Goal: Transaction & Acquisition: Purchase product/service

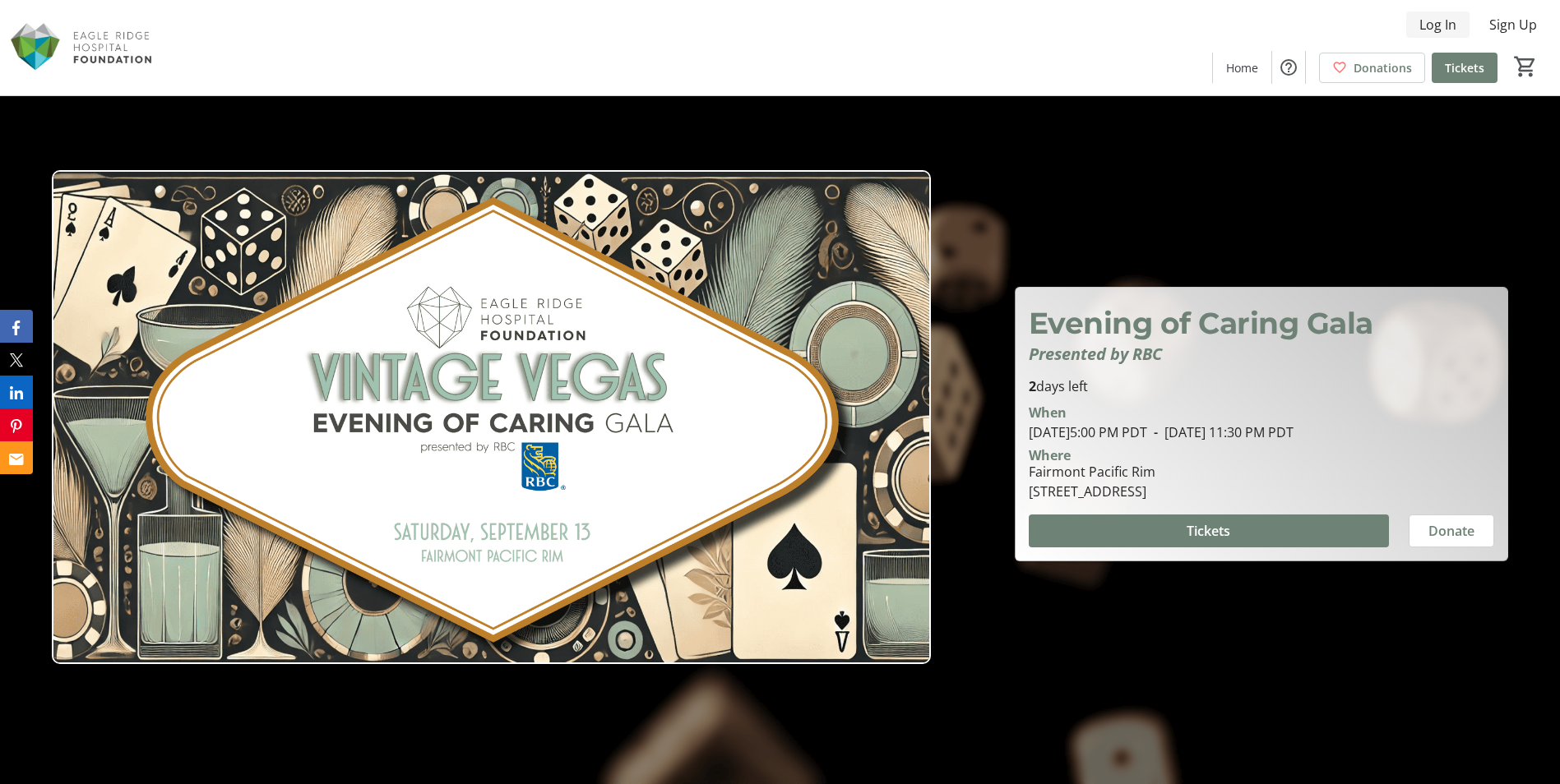
click at [1441, 23] on span "Log In" at bounding box center [1438, 24] width 37 height 20
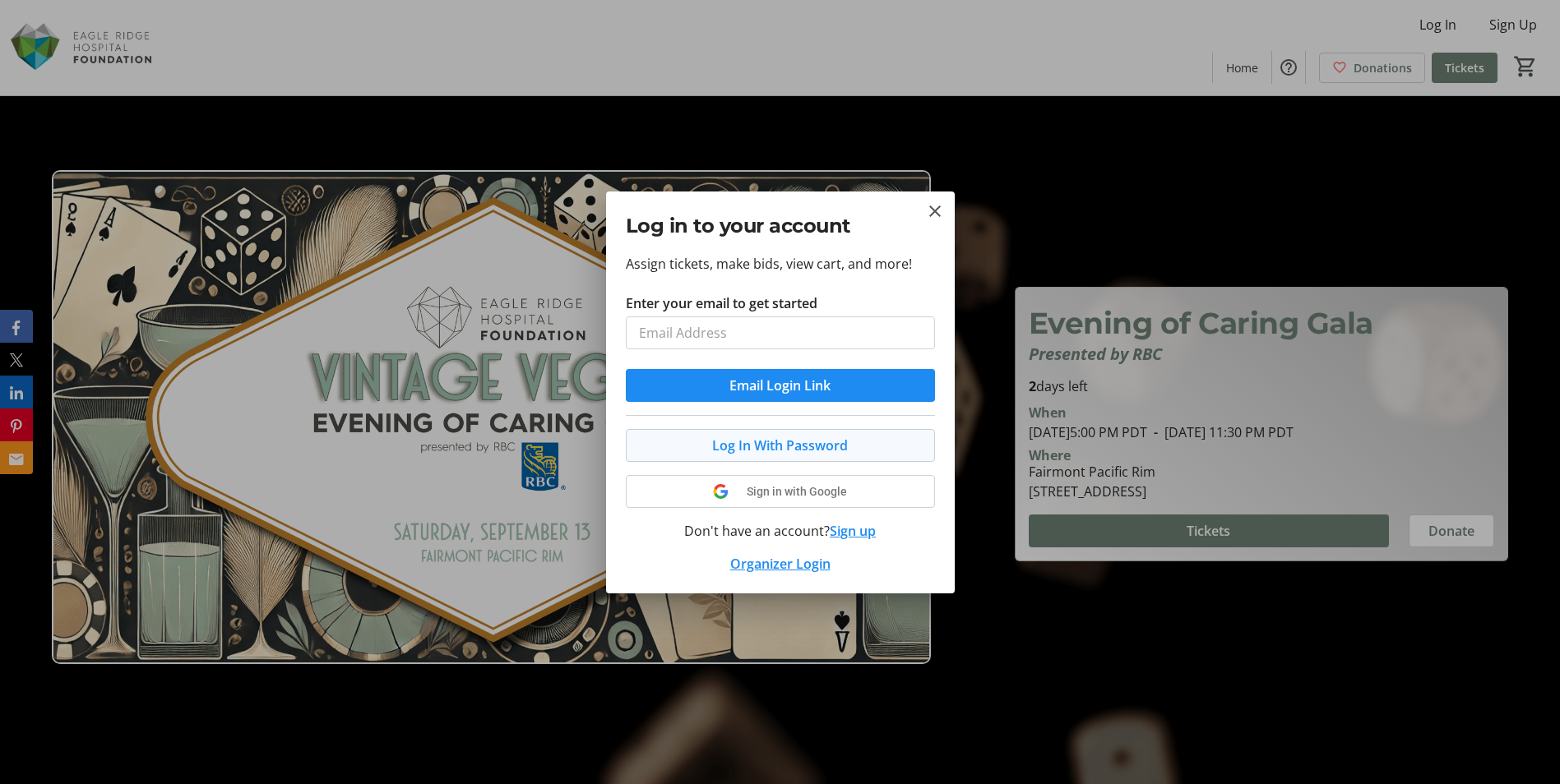
click at [697, 450] on span at bounding box center [780, 445] width 307 height 39
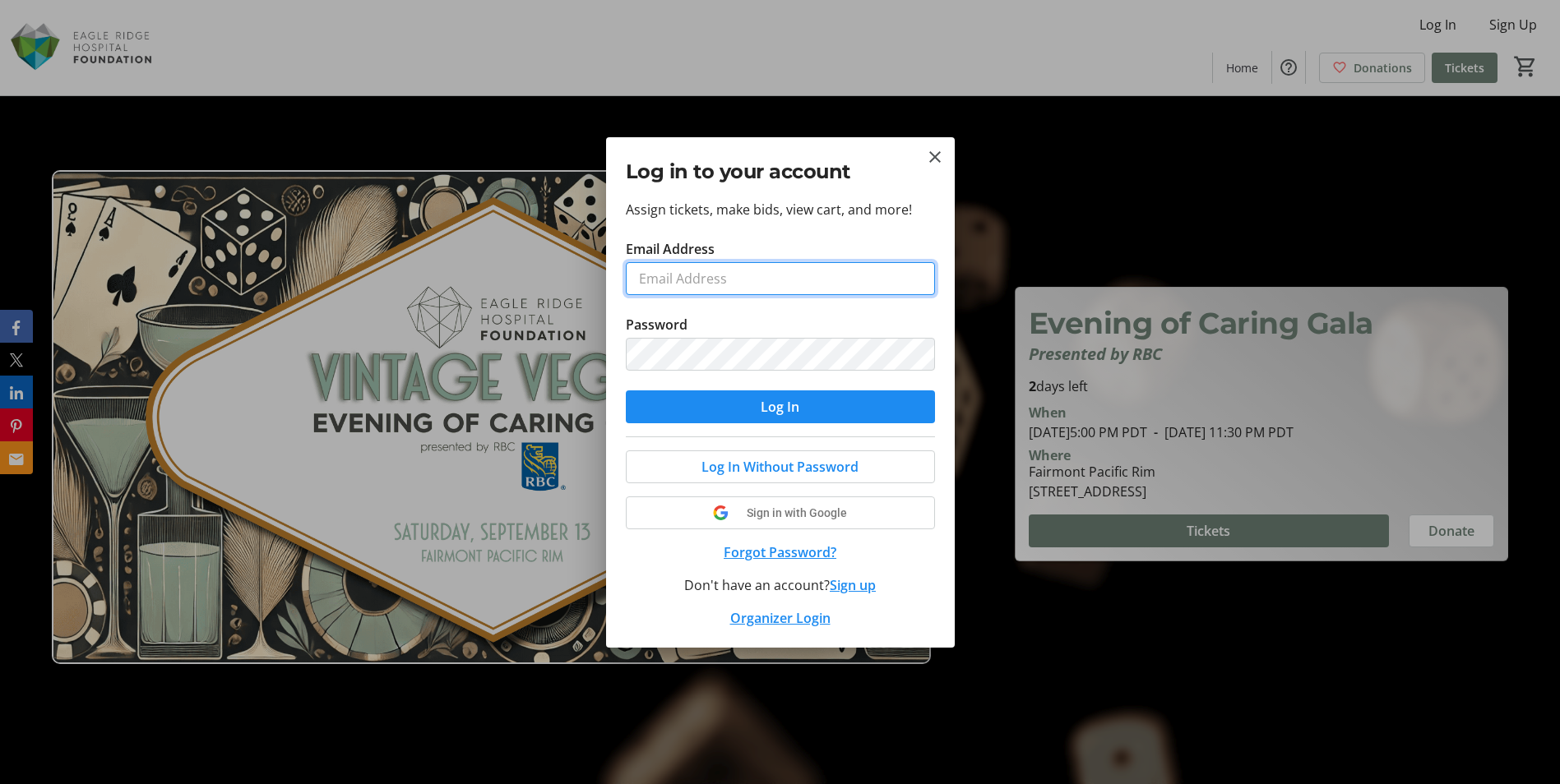
click at [701, 282] on input "Email Address" at bounding box center [780, 279] width 309 height 33
type input "[EMAIL_ADDRESS][DOMAIN_NAME]"
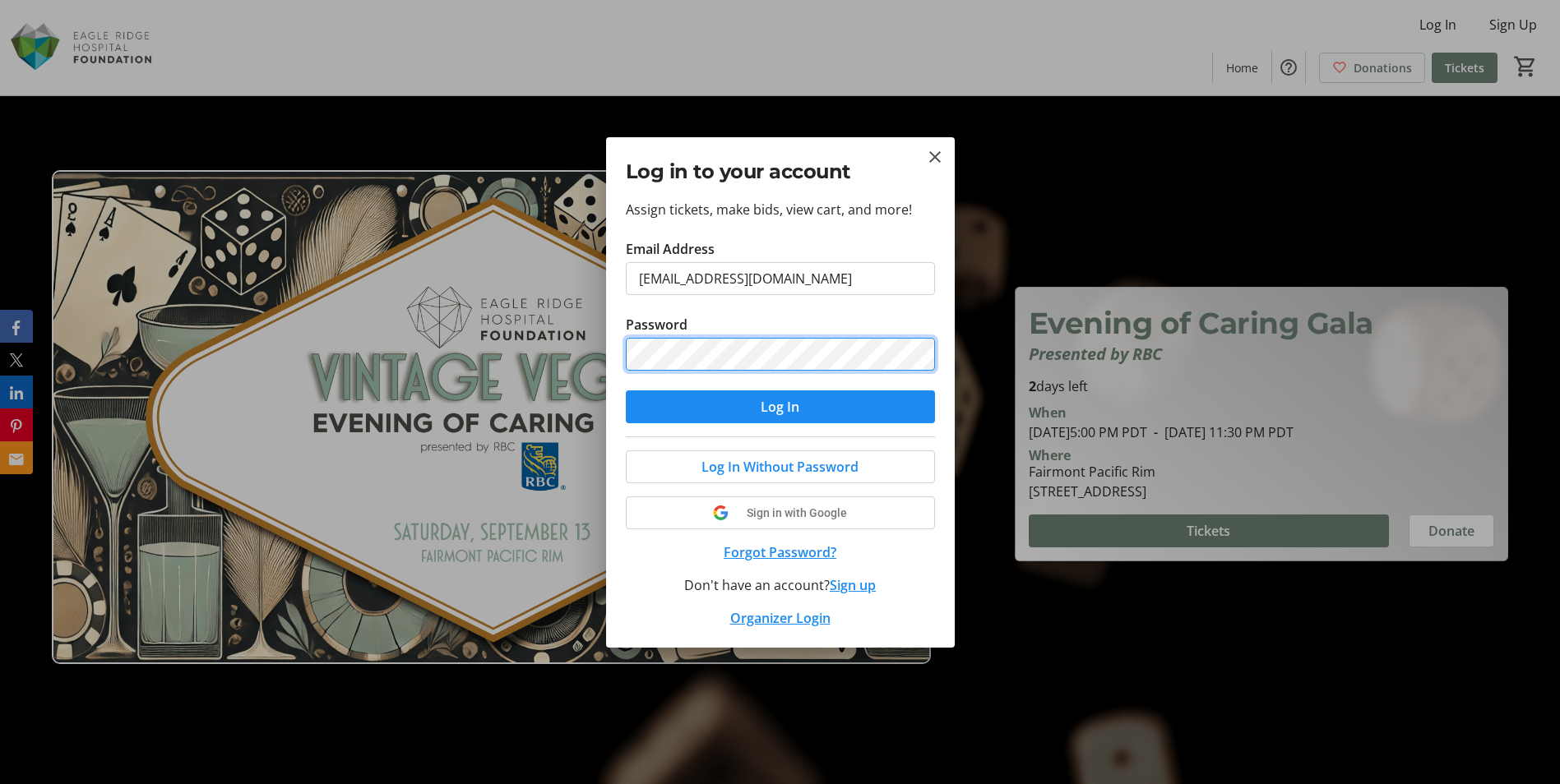
click at [625, 391] on button "Log In" at bounding box center [780, 407] width 309 height 33
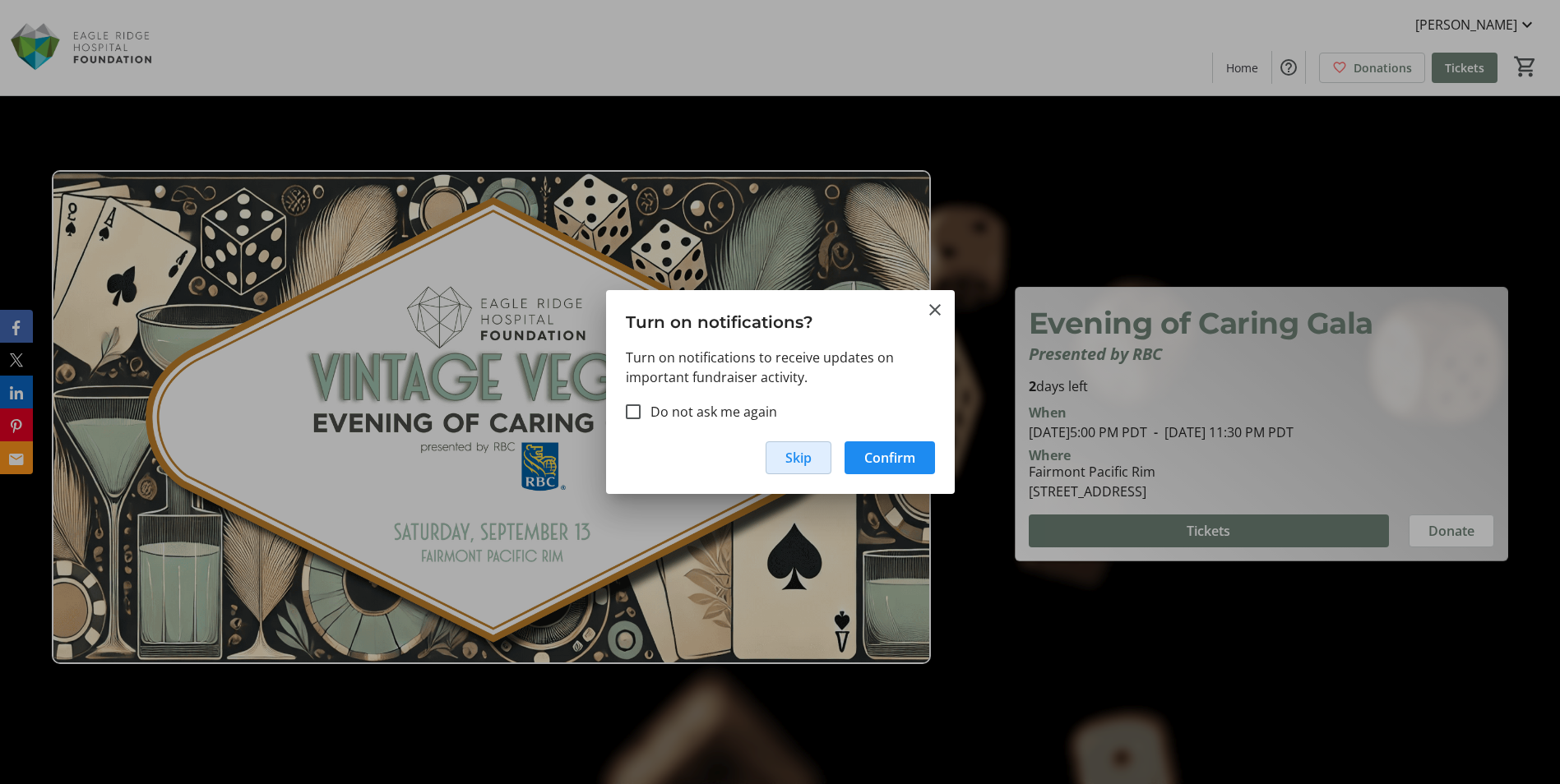
click at [817, 451] on span "button" at bounding box center [798, 458] width 64 height 39
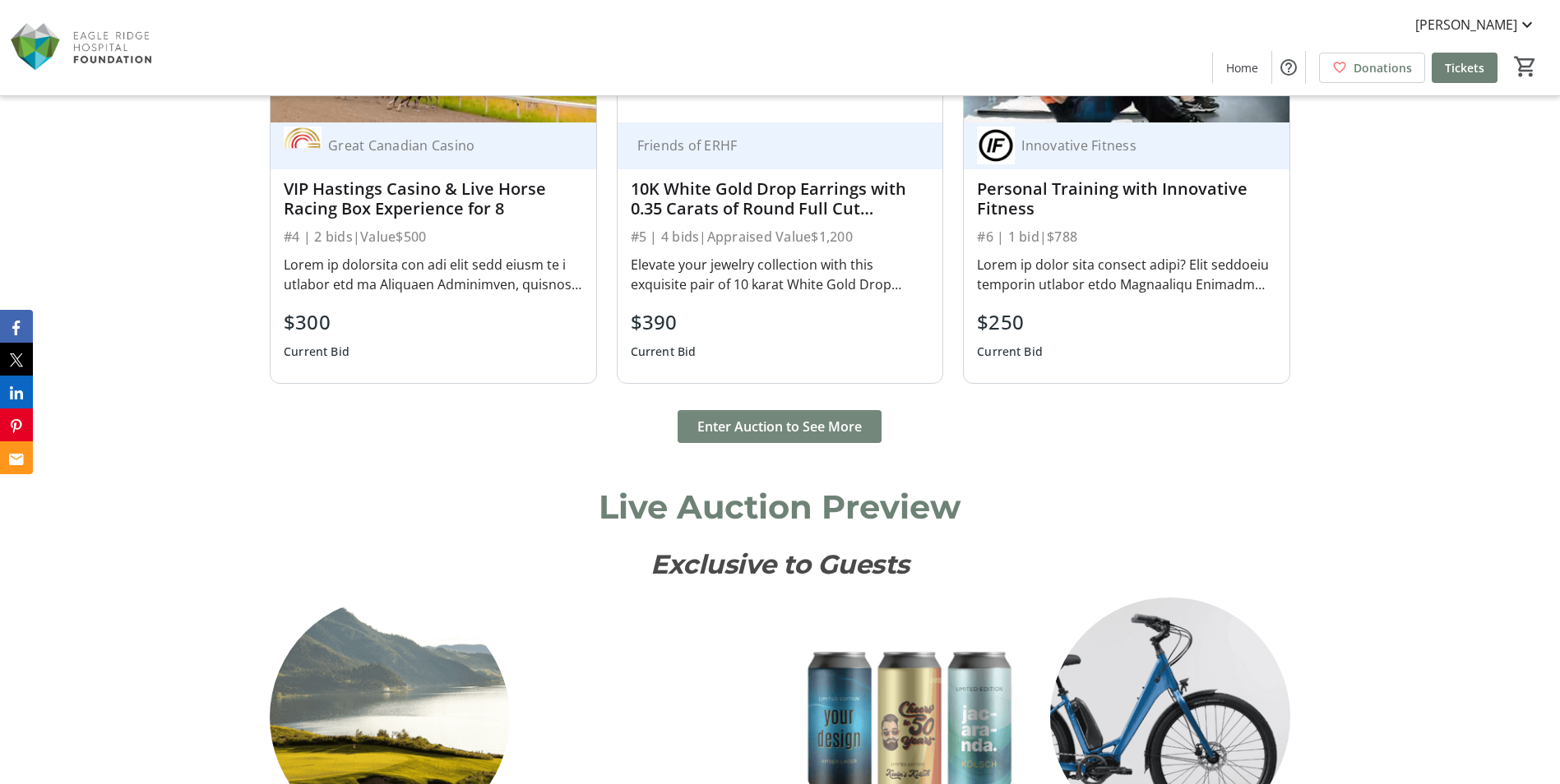
scroll to position [1644, 0]
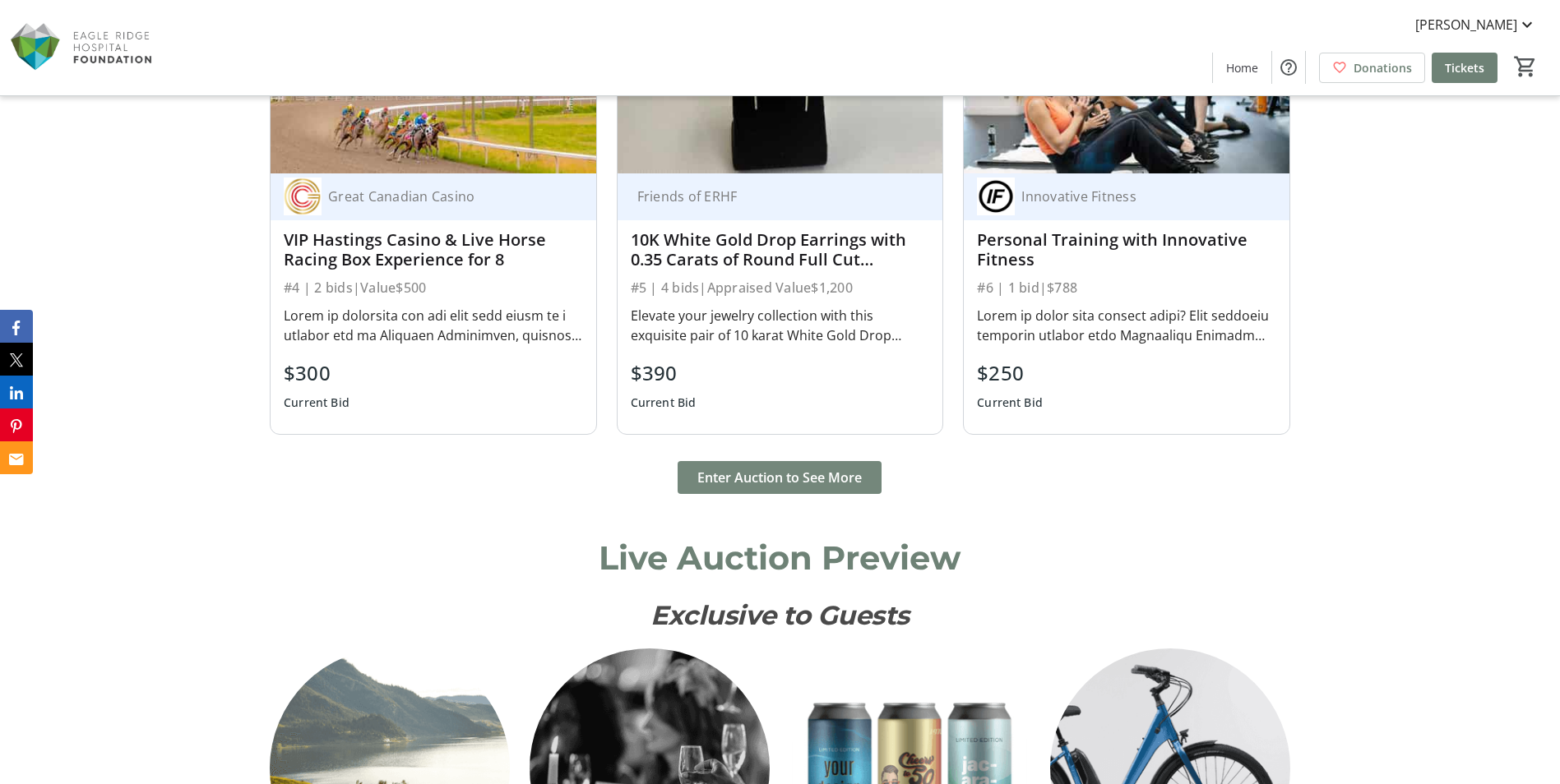
click at [779, 477] on span "Enter Auction to See More" at bounding box center [779, 478] width 164 height 20
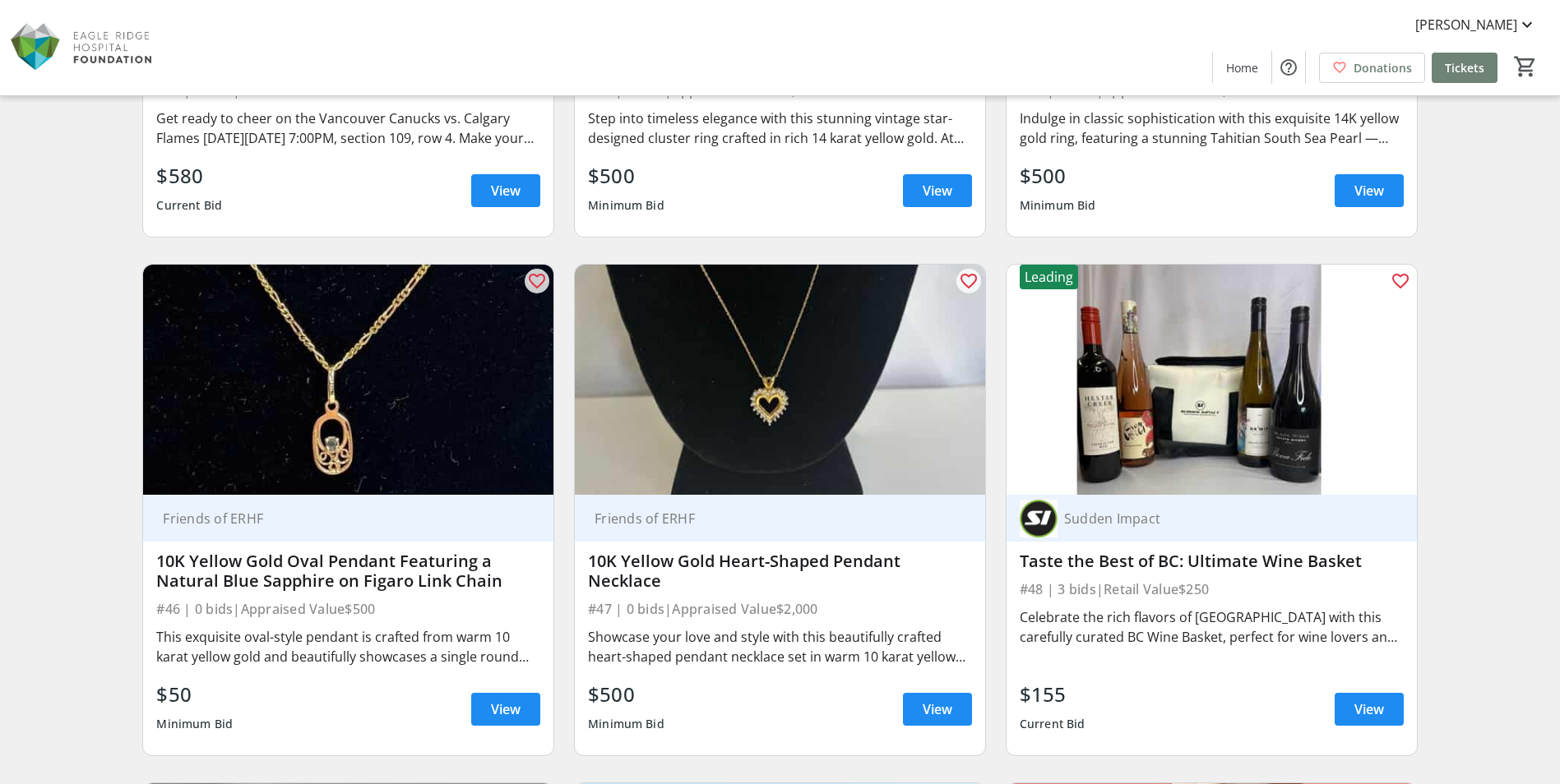
scroll to position [7725, 0]
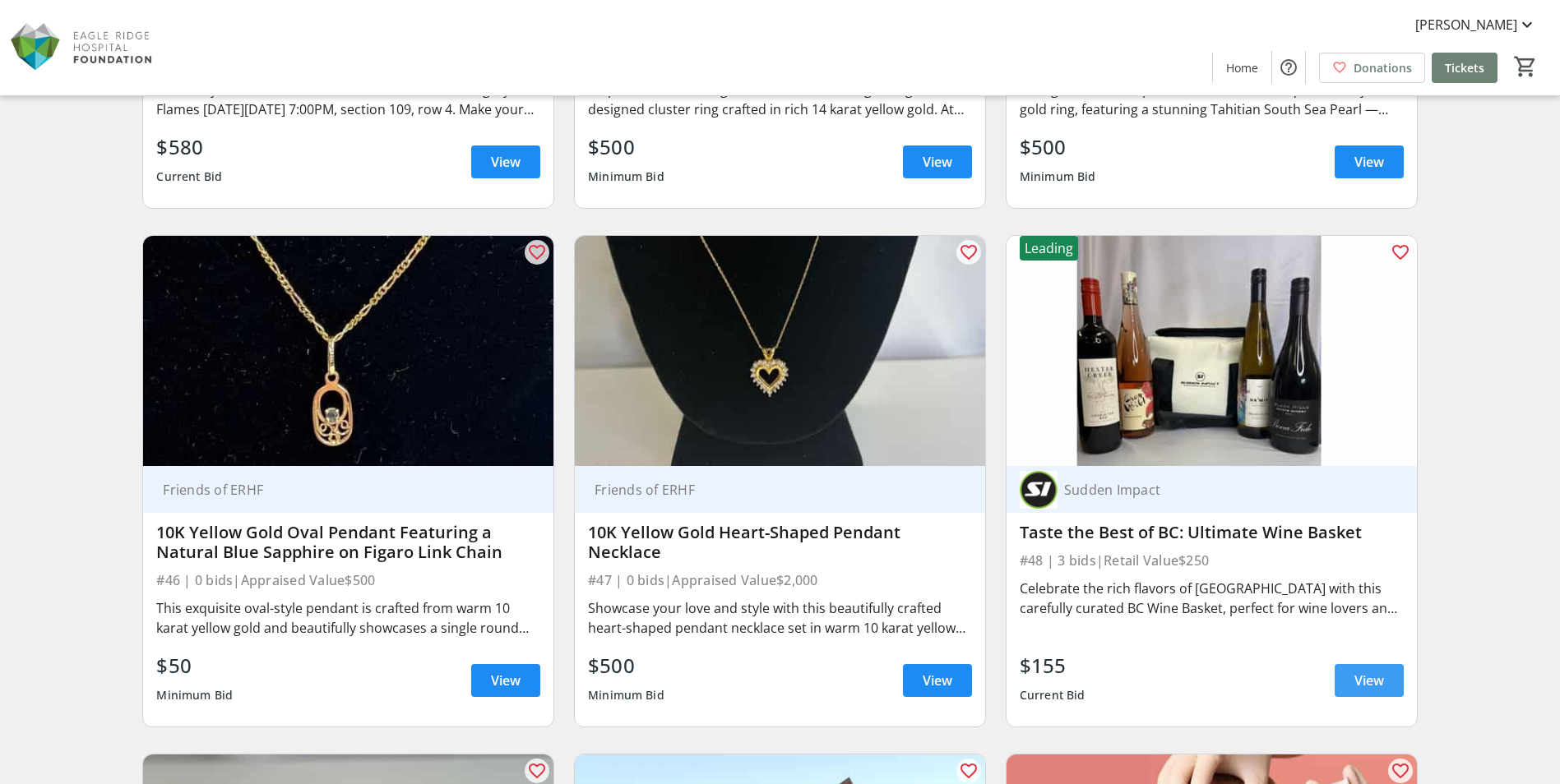
click at [1378, 675] on span "View" at bounding box center [1369, 680] width 30 height 20
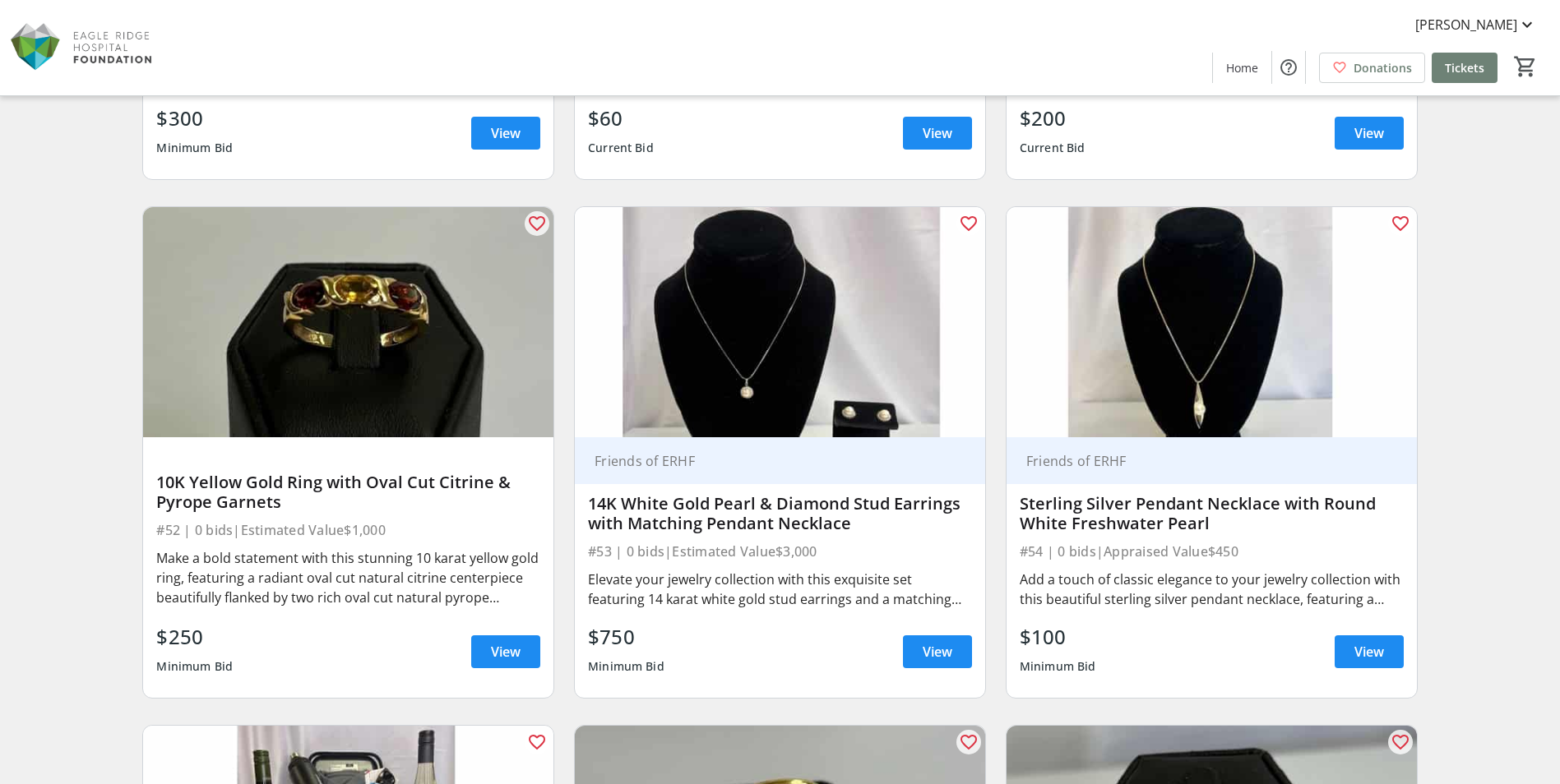
scroll to position [8794, 0]
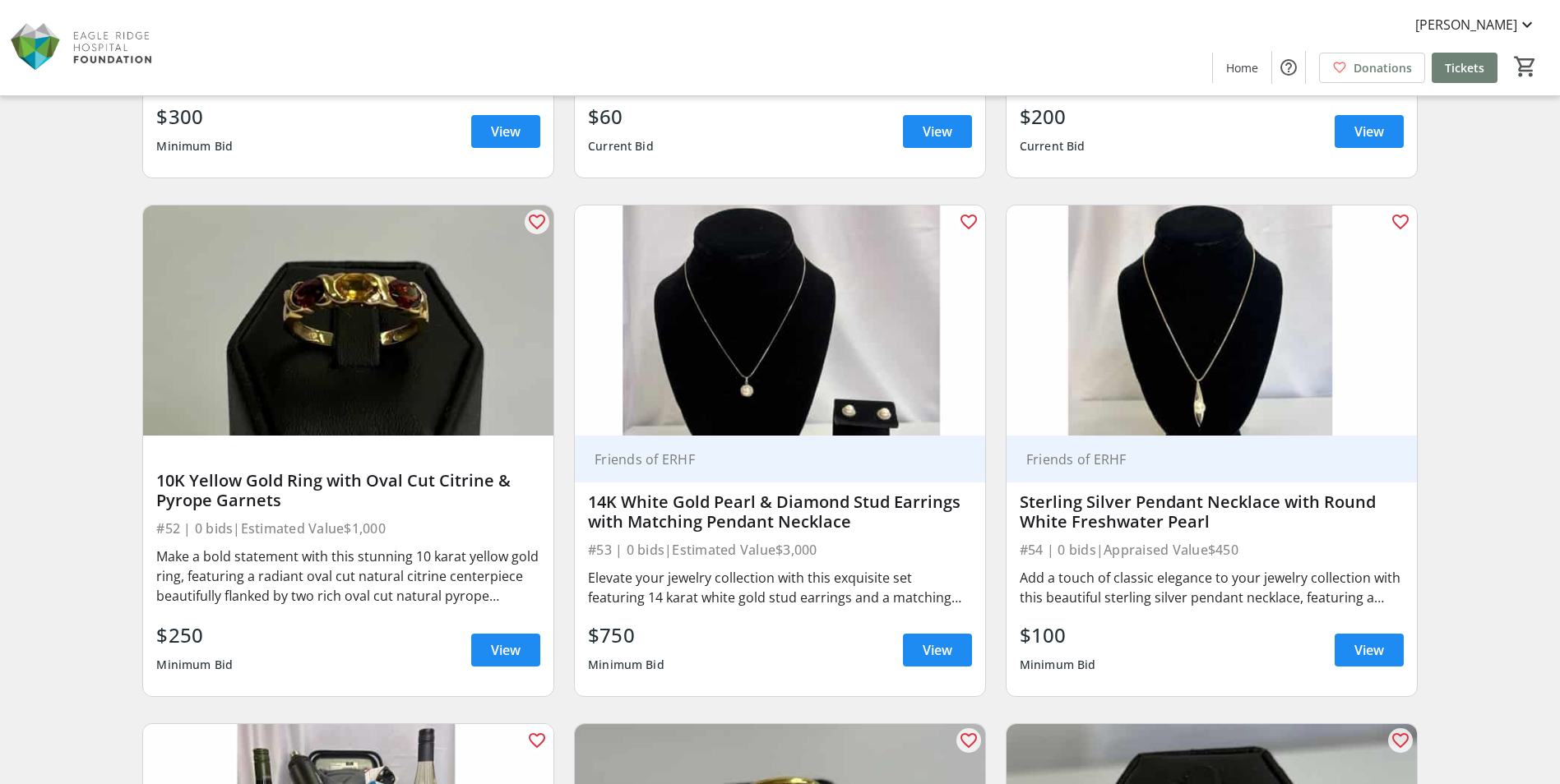
click at [389, 300] on img at bounding box center [348, 321] width 410 height 231
click at [428, 310] on img at bounding box center [348, 321] width 410 height 231
click at [500, 649] on span "View" at bounding box center [506, 649] width 30 height 20
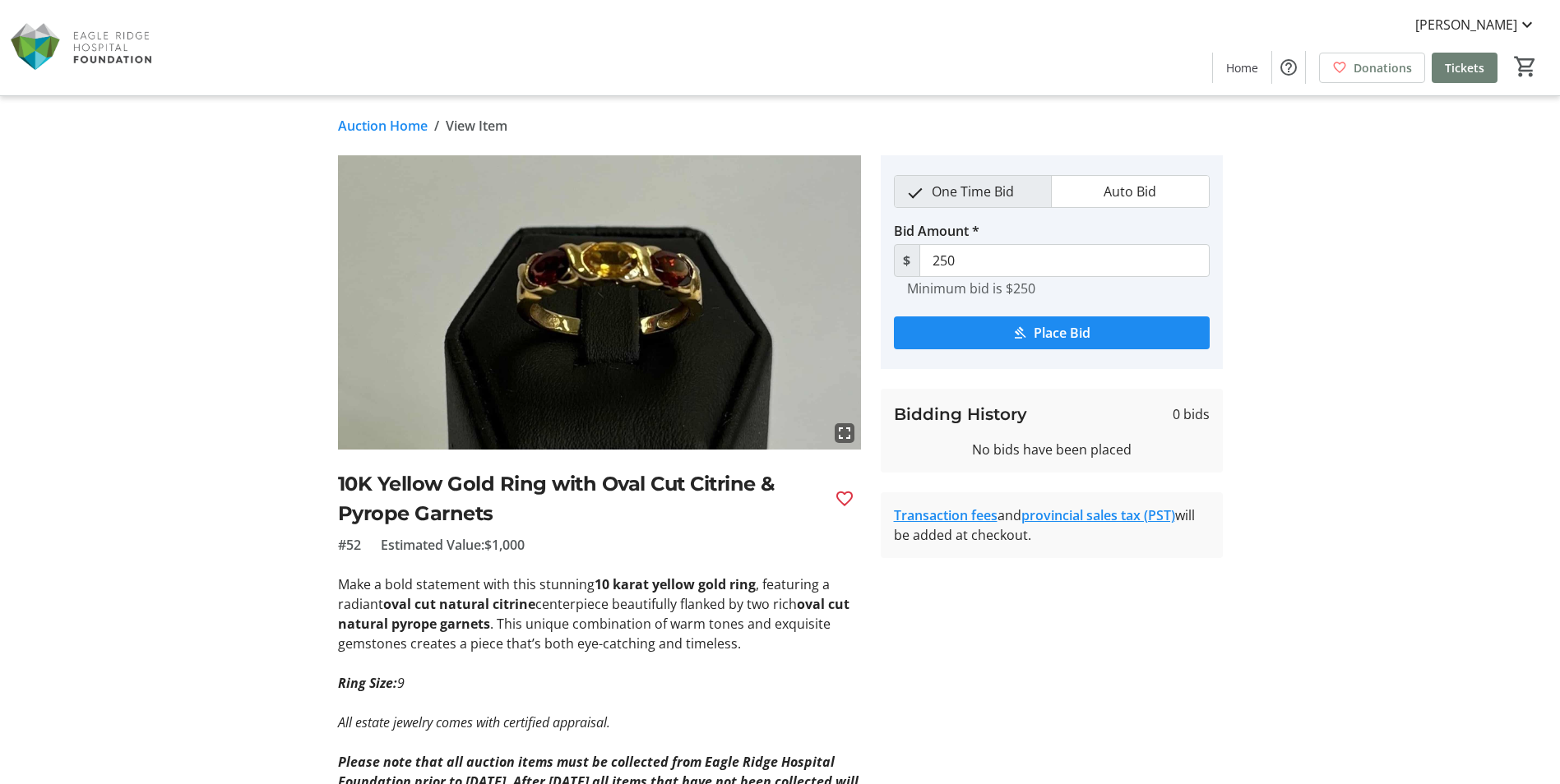
click at [849, 430] on mat-icon "fullscreen" at bounding box center [844, 433] width 20 height 20
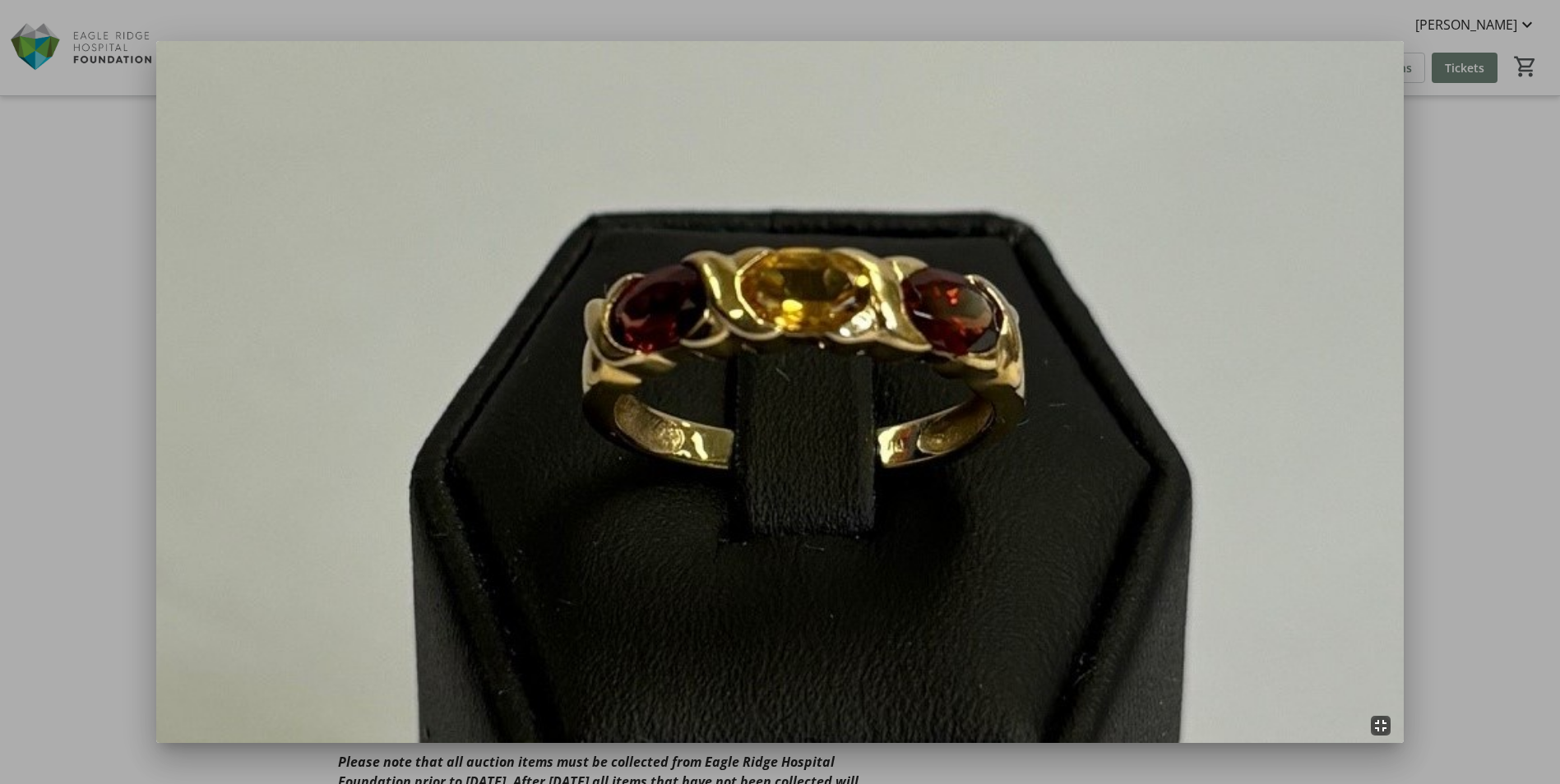
click at [1383, 725] on mat-icon "fullscreen_exit" at bounding box center [1380, 726] width 20 height 20
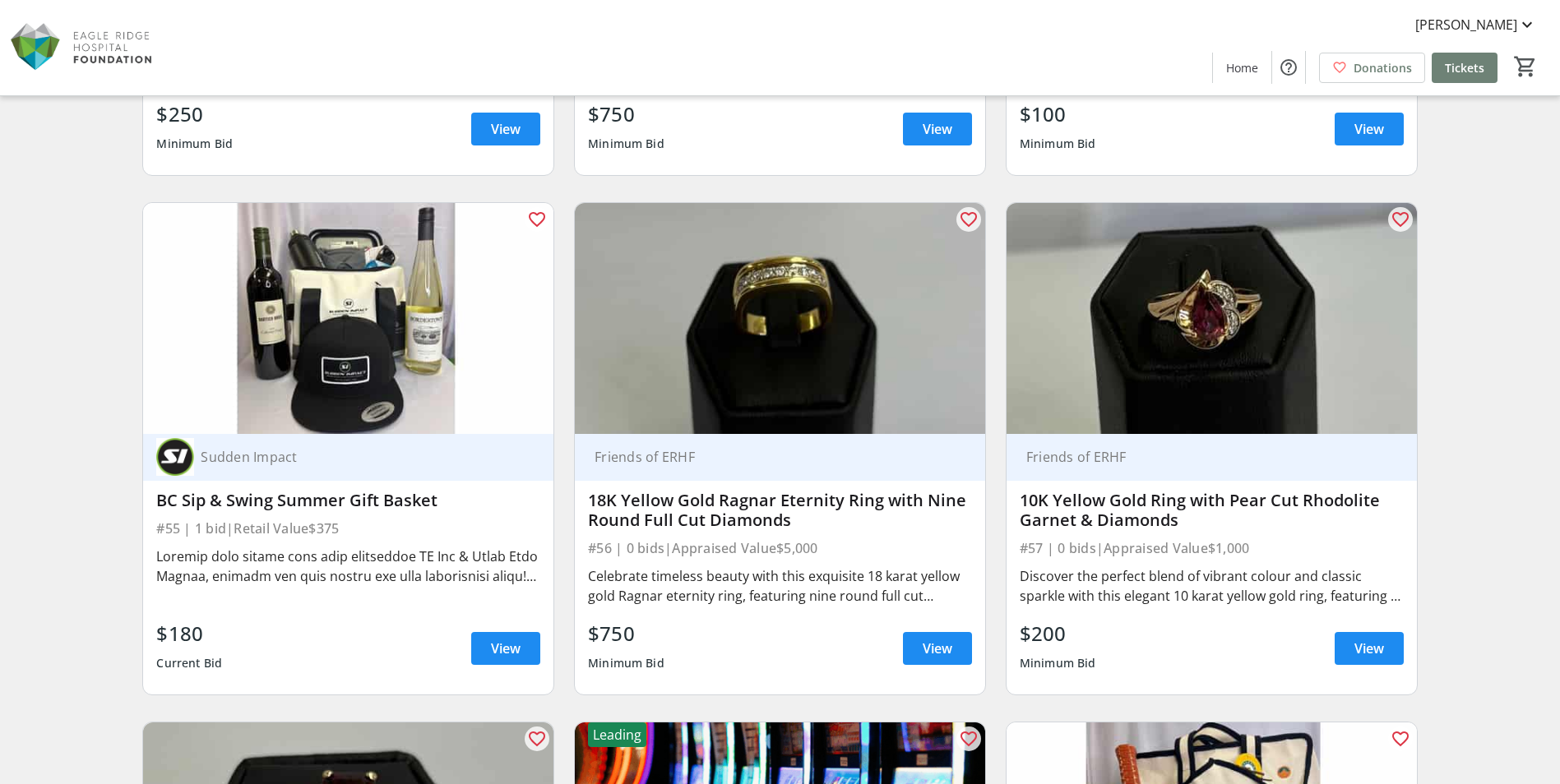
scroll to position [9370, 0]
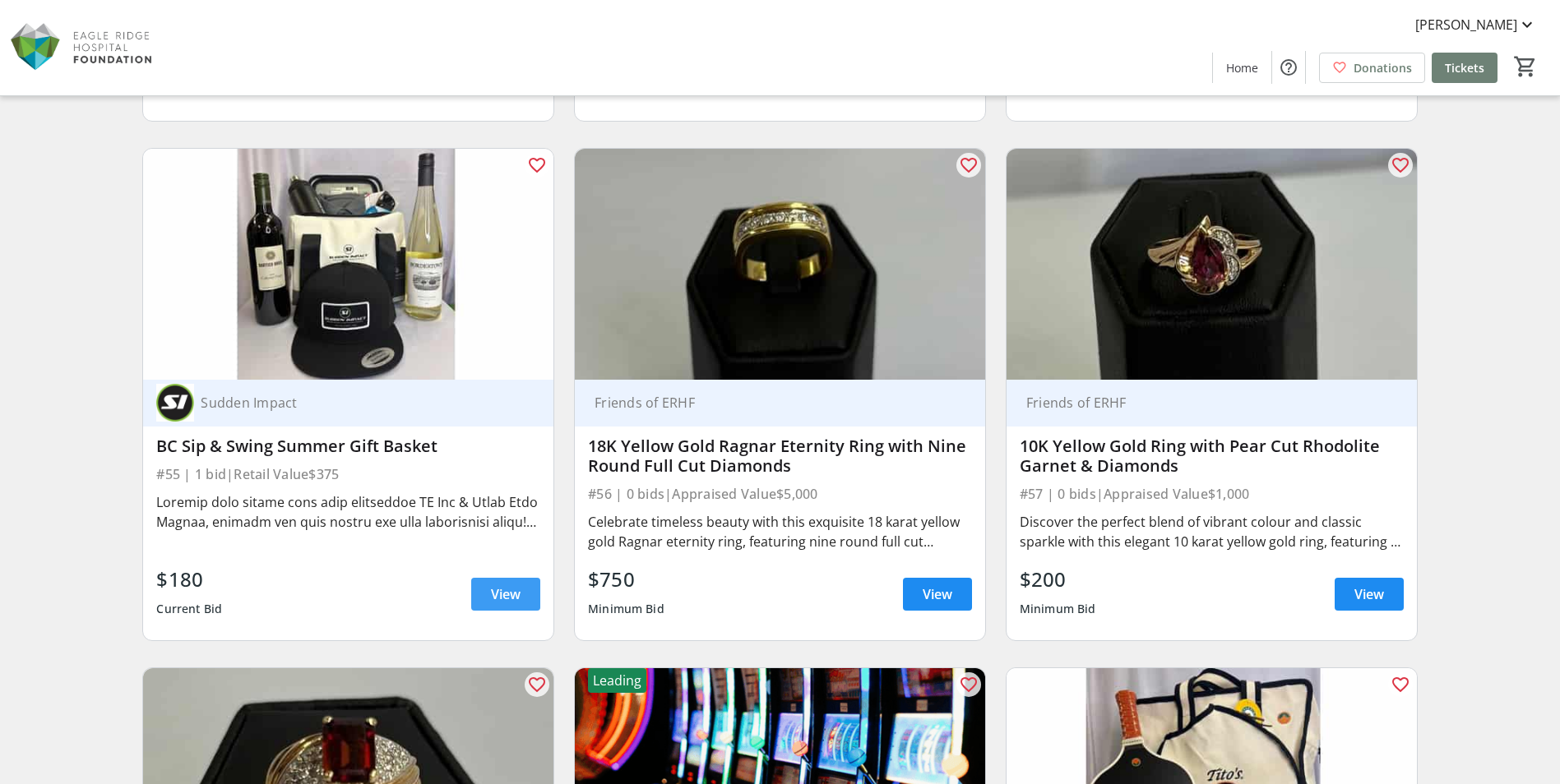
click at [512, 601] on span "View" at bounding box center [506, 594] width 30 height 20
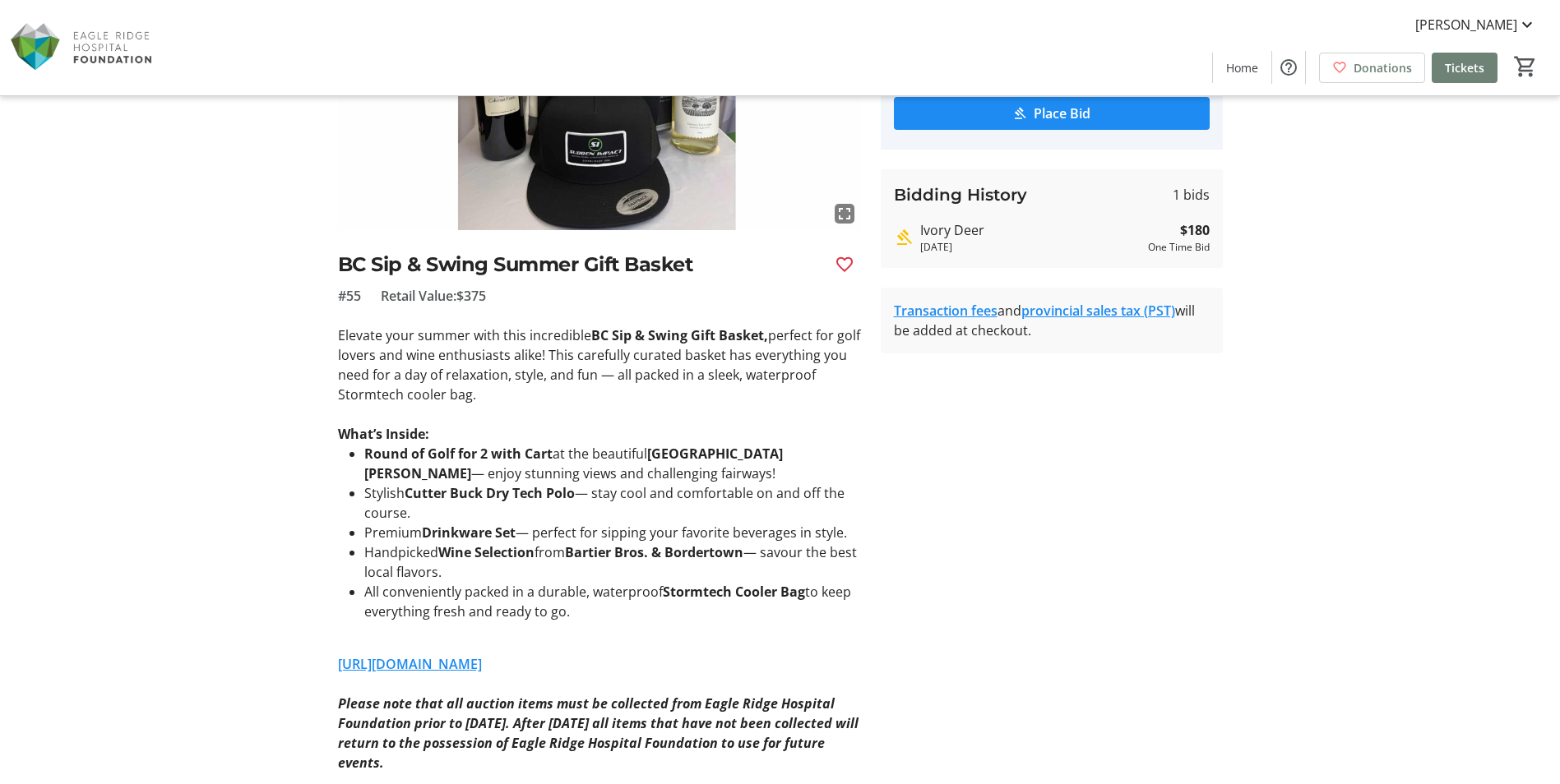
scroll to position [329, 0]
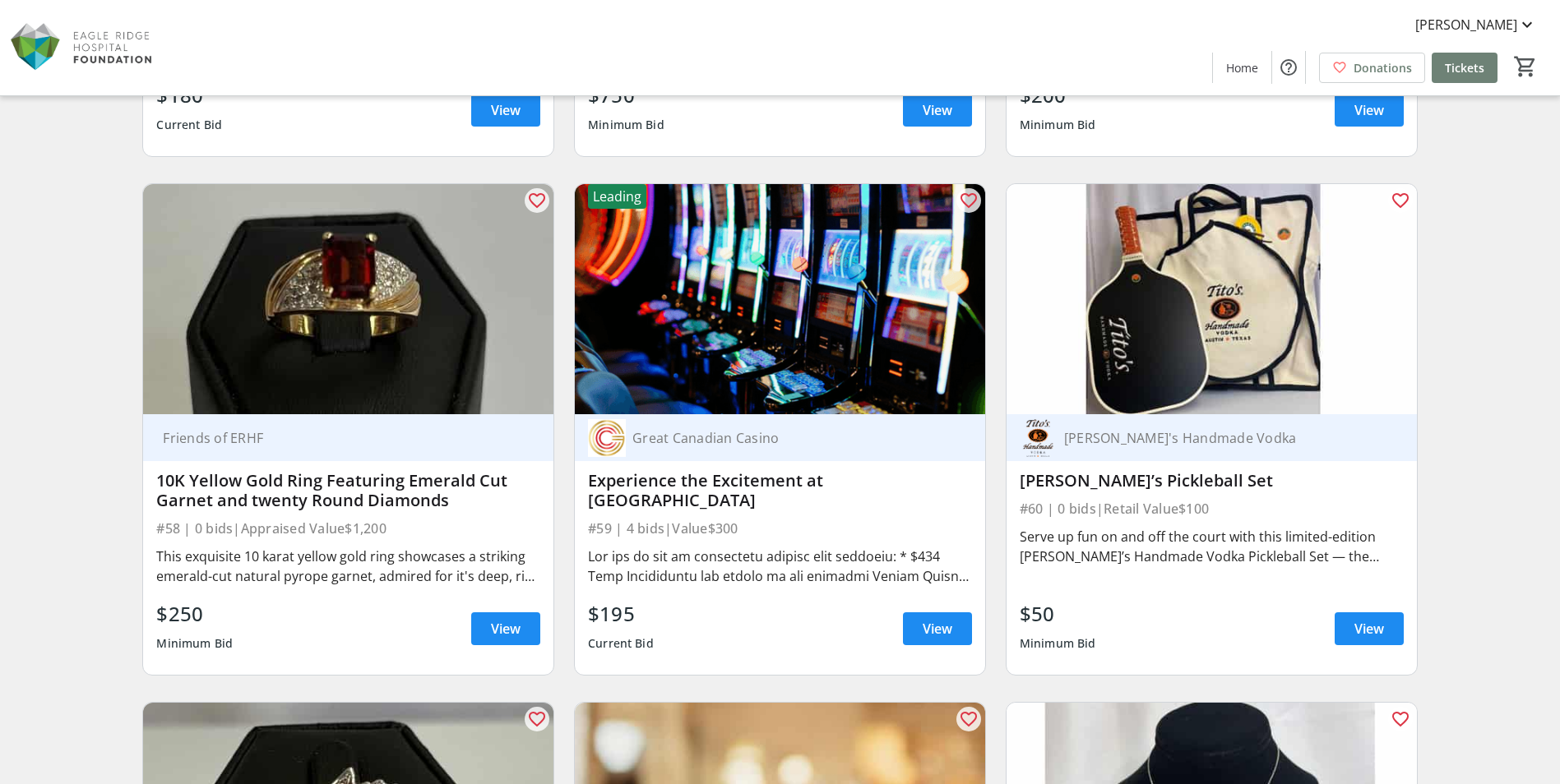
scroll to position [9863, 0]
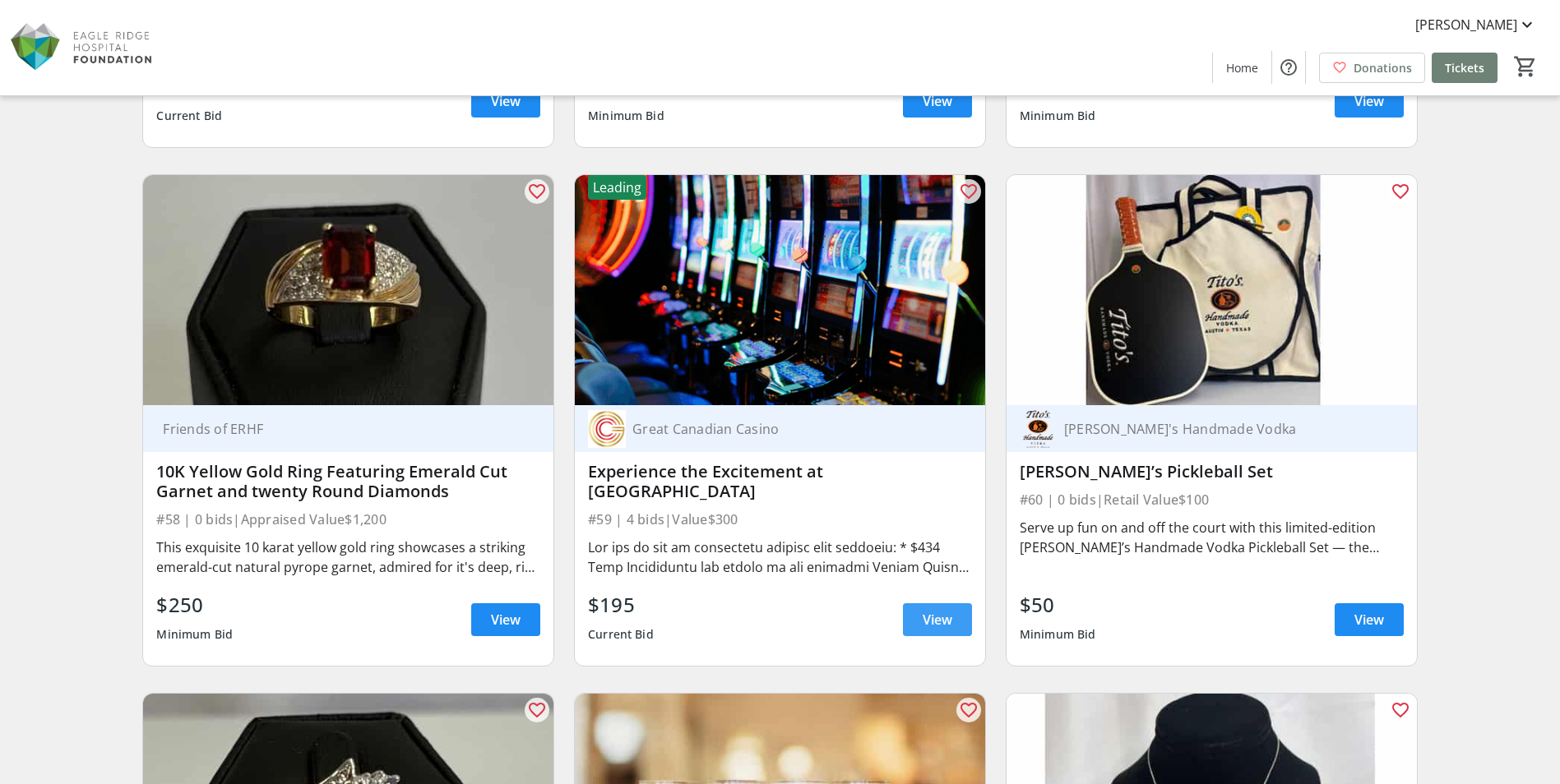
click at [940, 616] on span "View" at bounding box center [937, 619] width 30 height 20
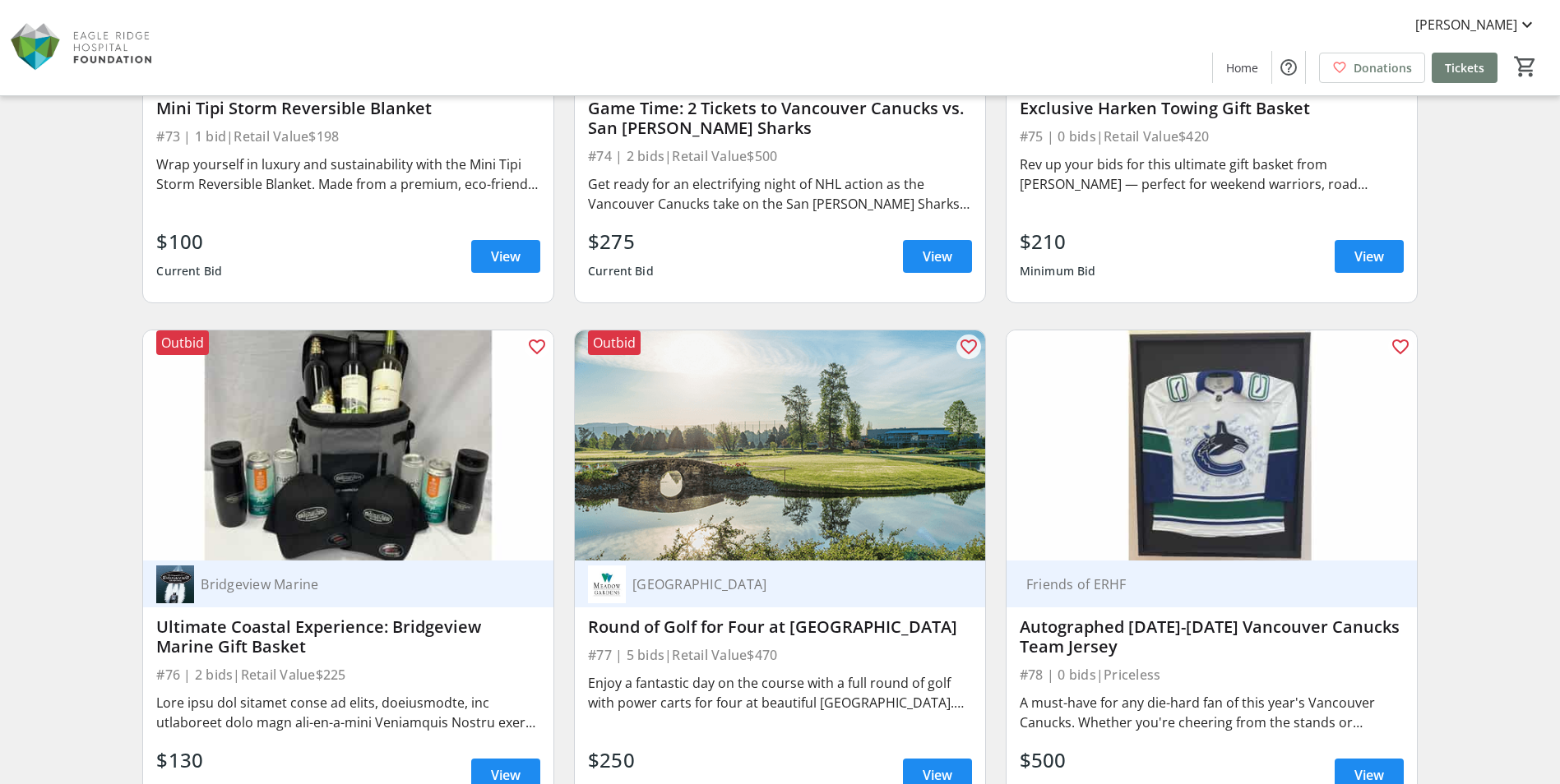
scroll to position [12903, 0]
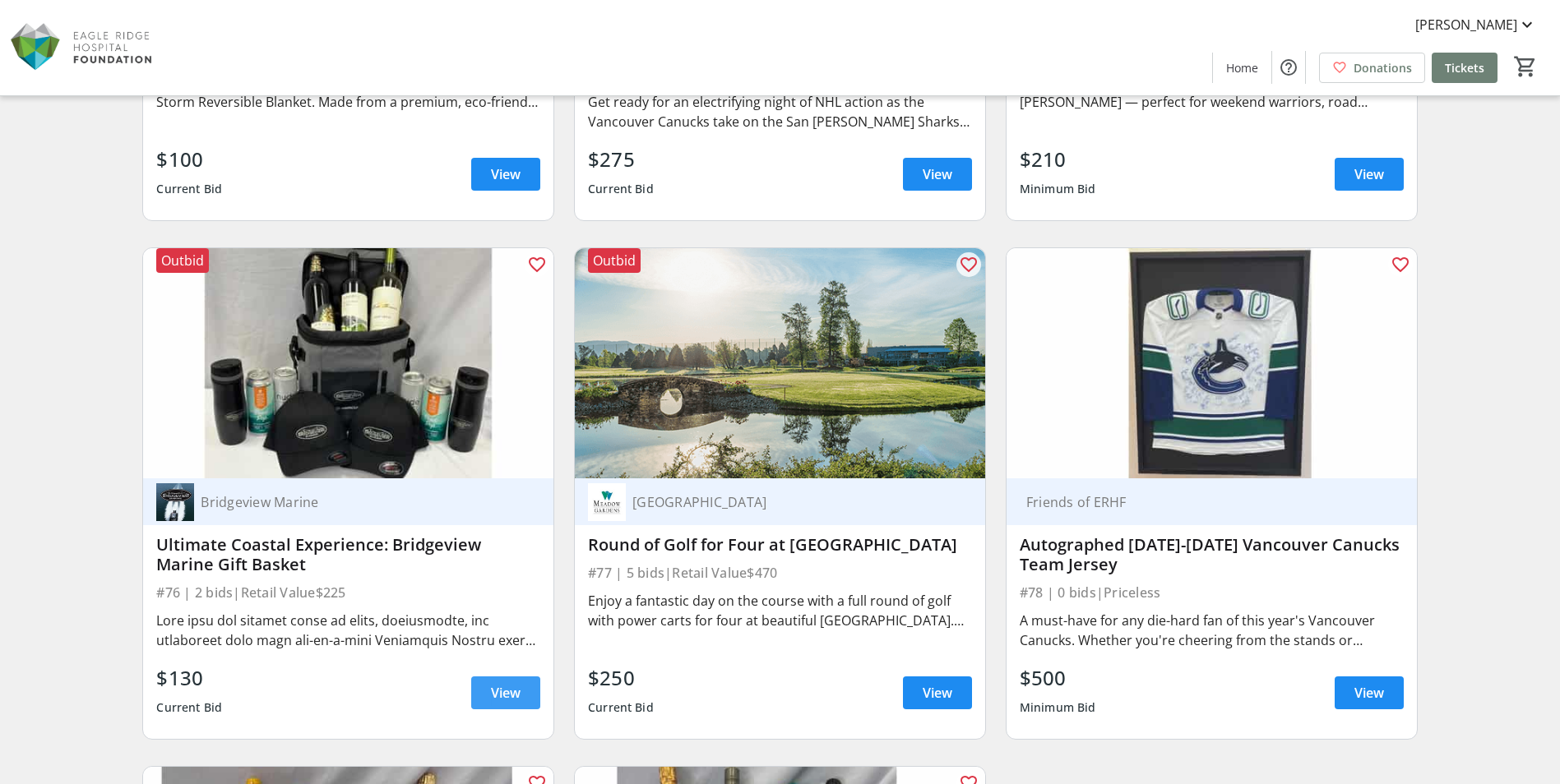
click at [496, 690] on span "View" at bounding box center [506, 693] width 30 height 20
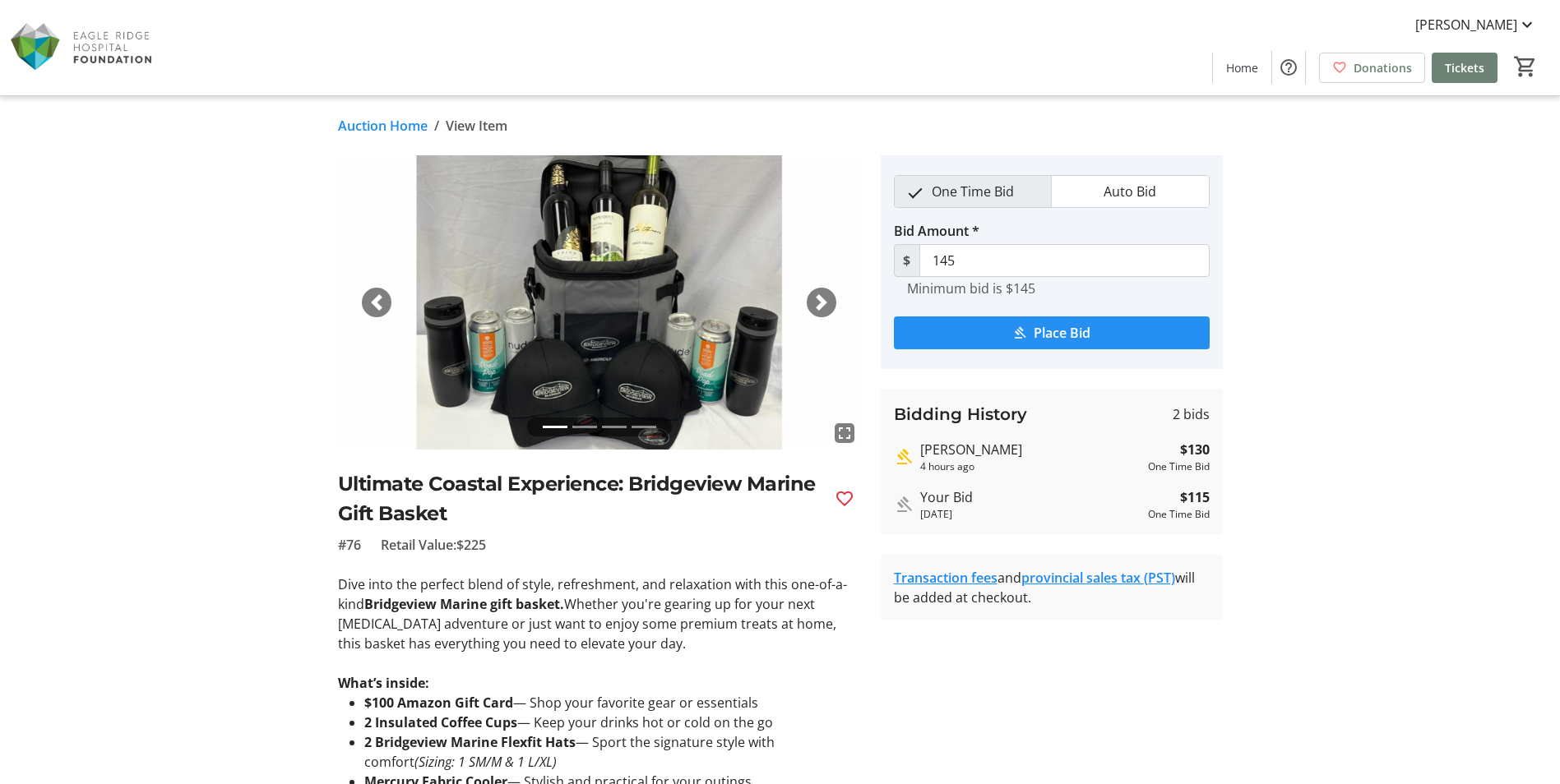
click at [1017, 333] on mat-icon "submit" at bounding box center [1019, 333] width 15 height 15
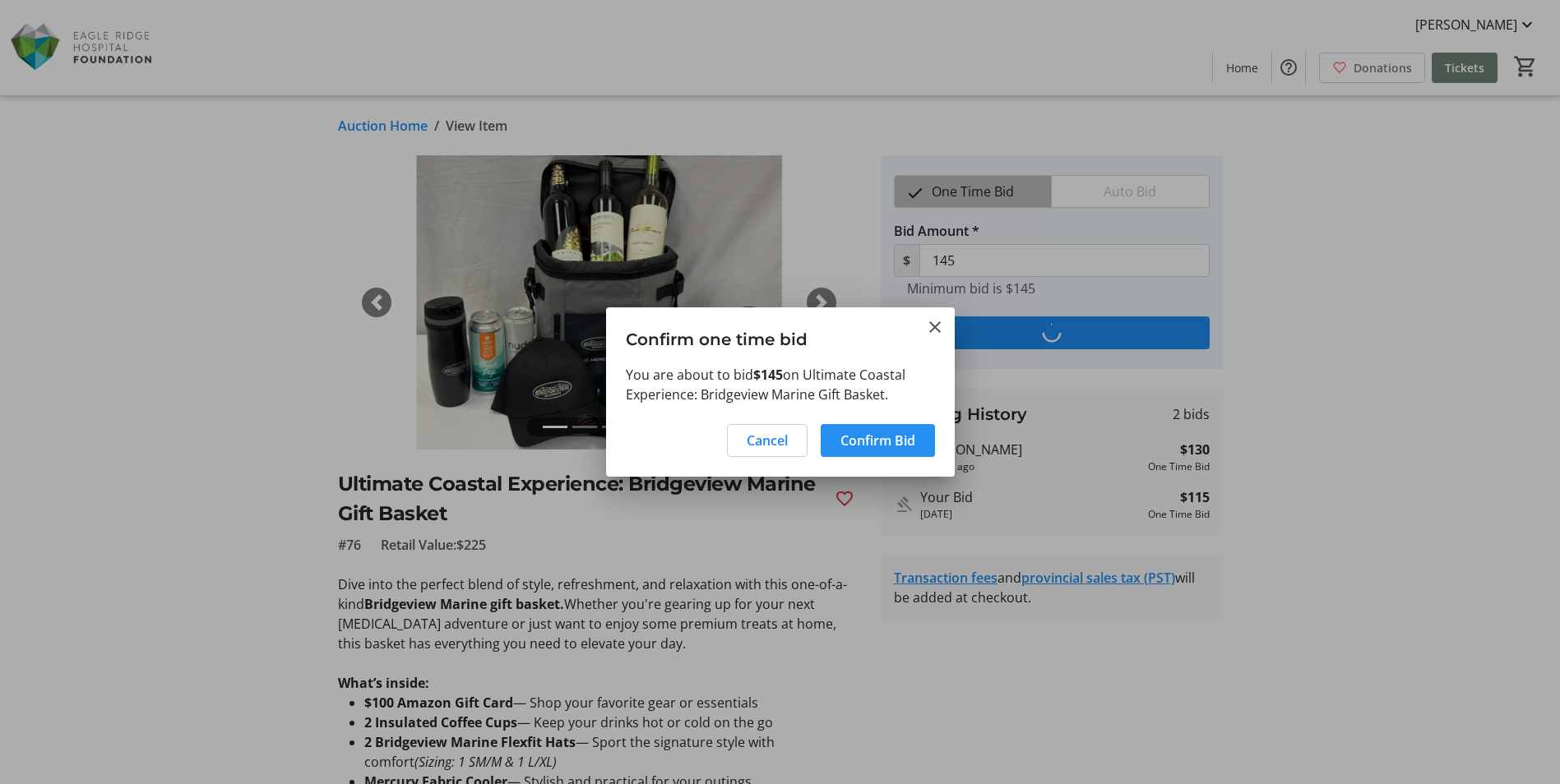
click at [857, 437] on span "Confirm Bid" at bounding box center [877, 440] width 75 height 20
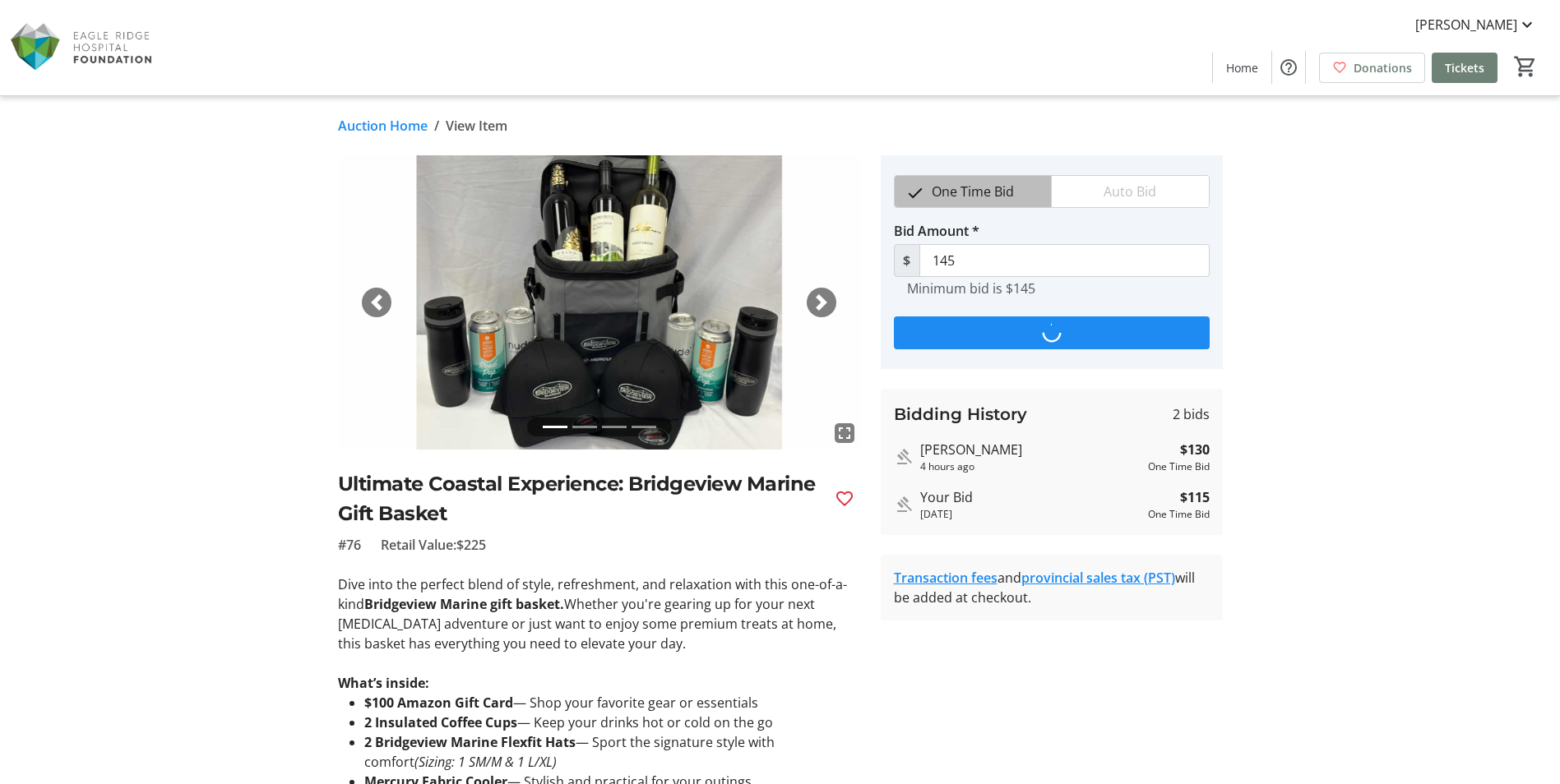
type input "160"
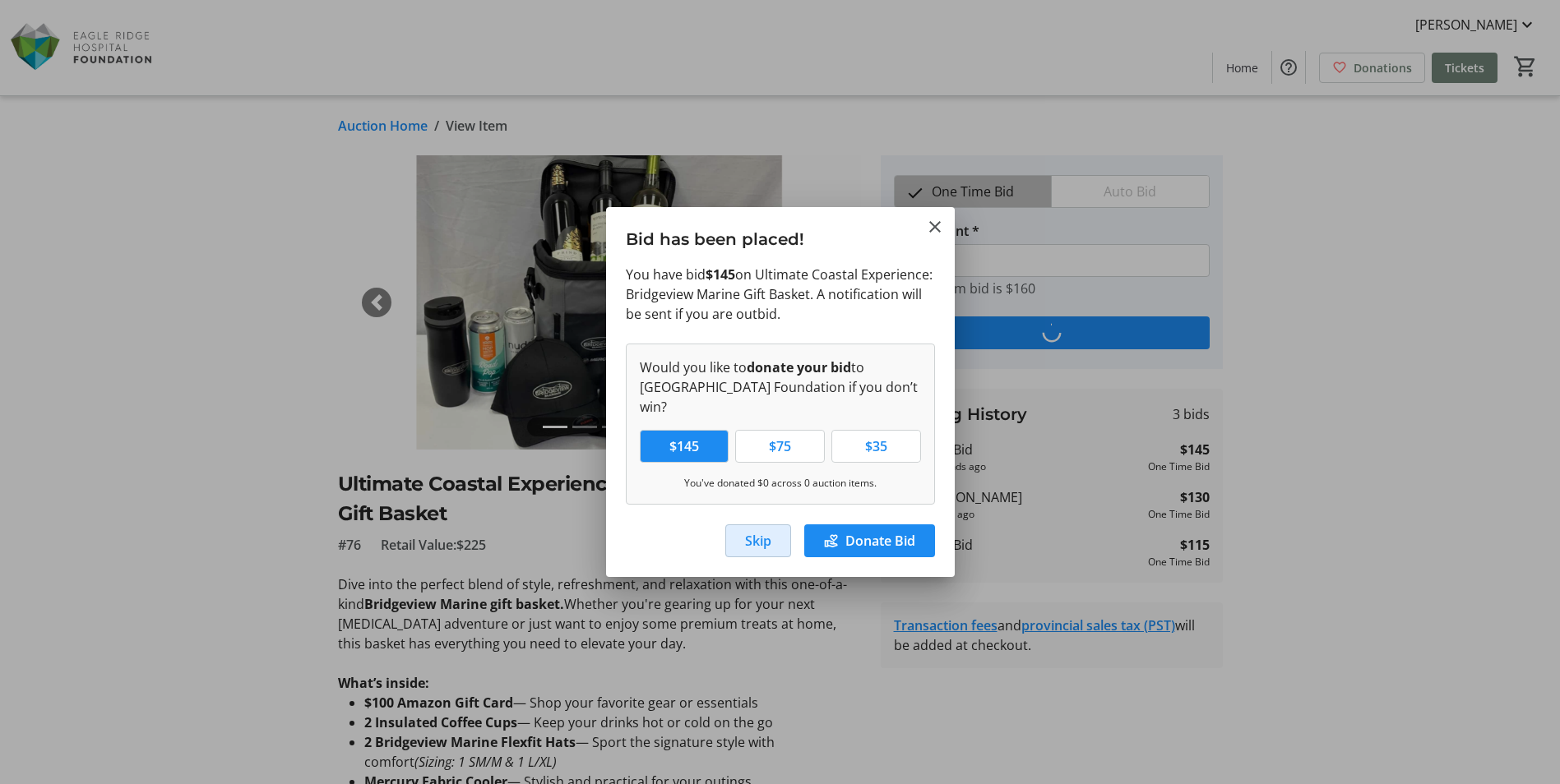
click at [741, 529] on span "button" at bounding box center [758, 540] width 64 height 39
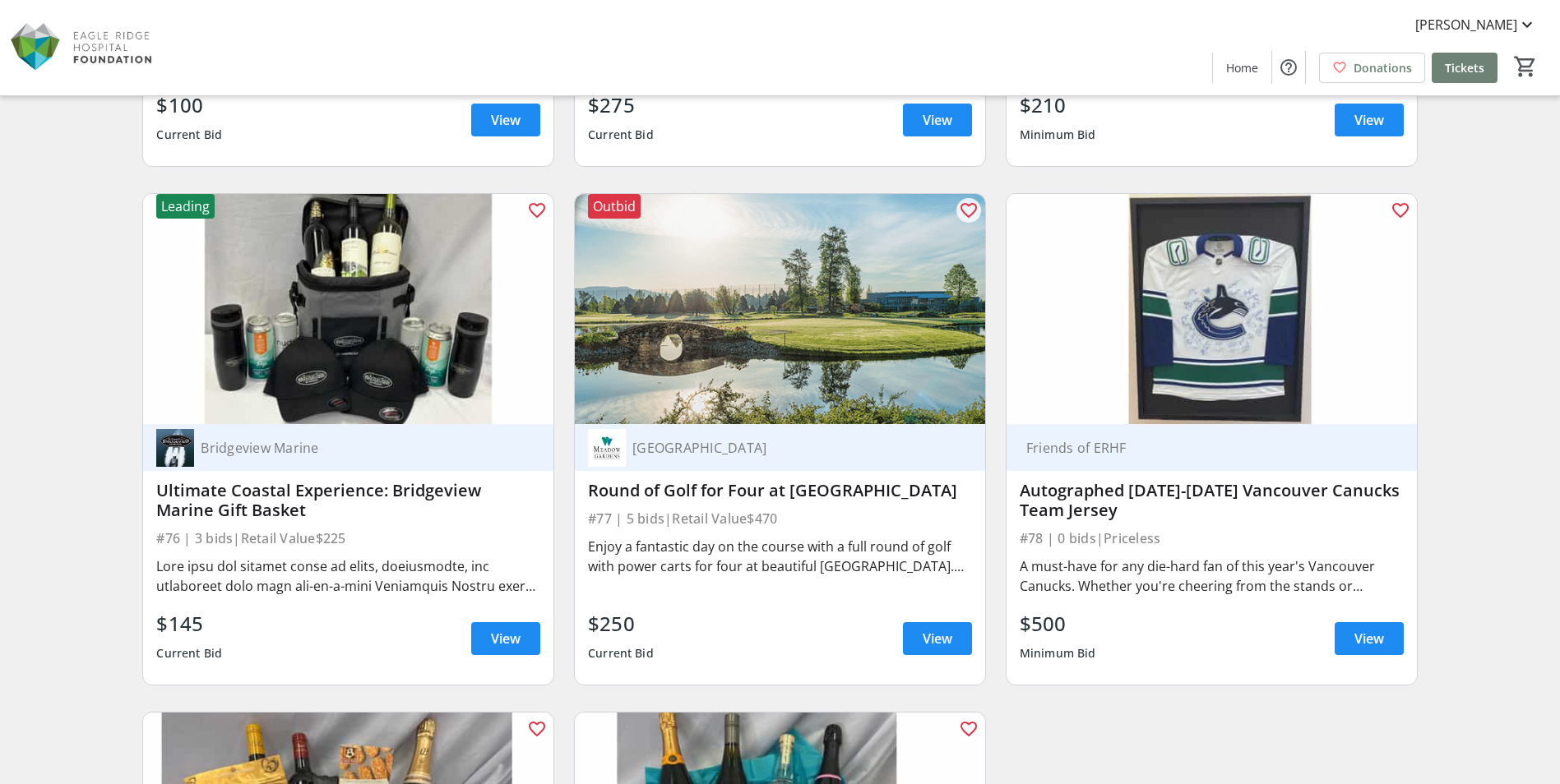
scroll to position [12986, 0]
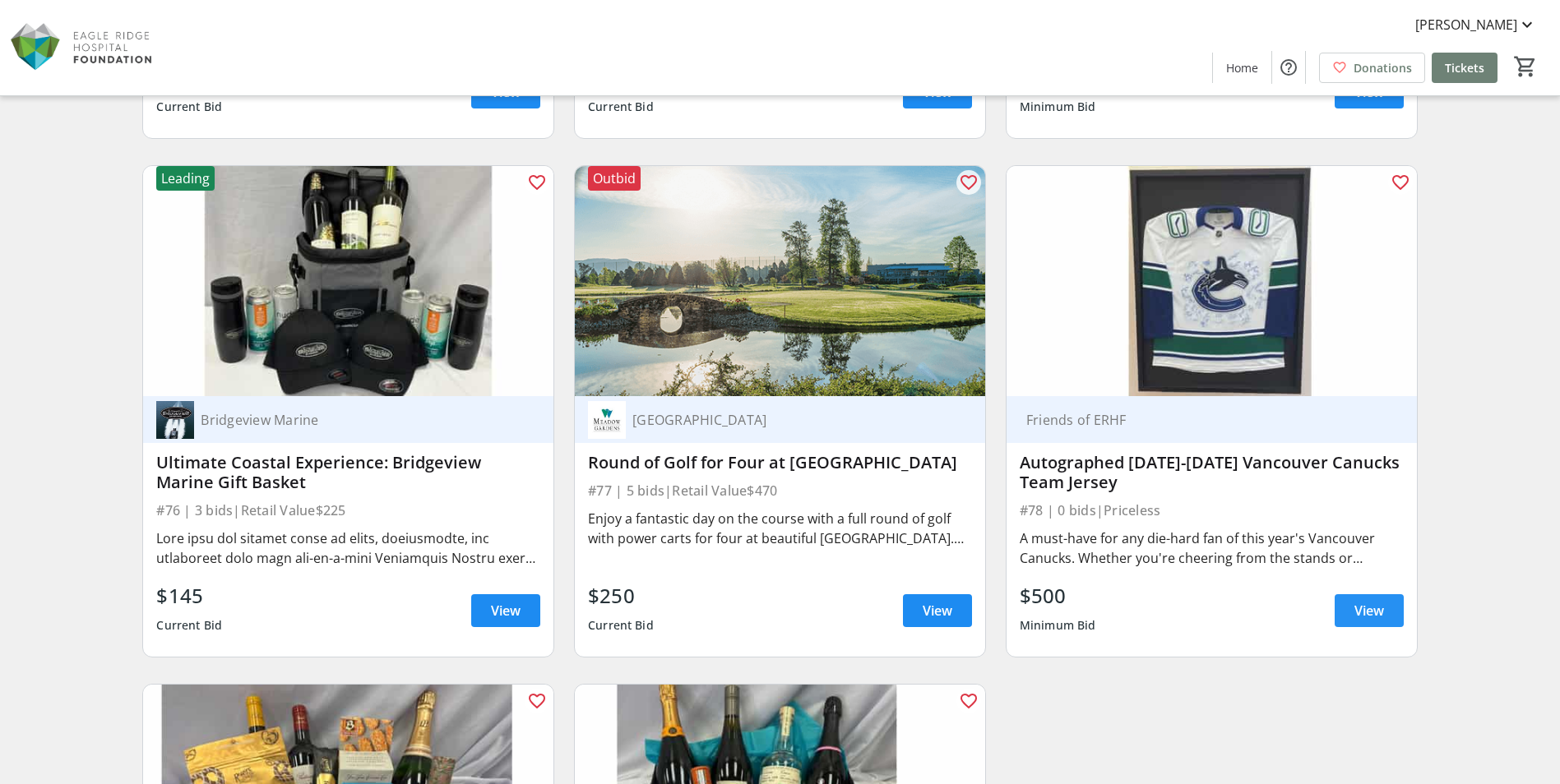
click at [1373, 610] on span "View" at bounding box center [1369, 610] width 30 height 20
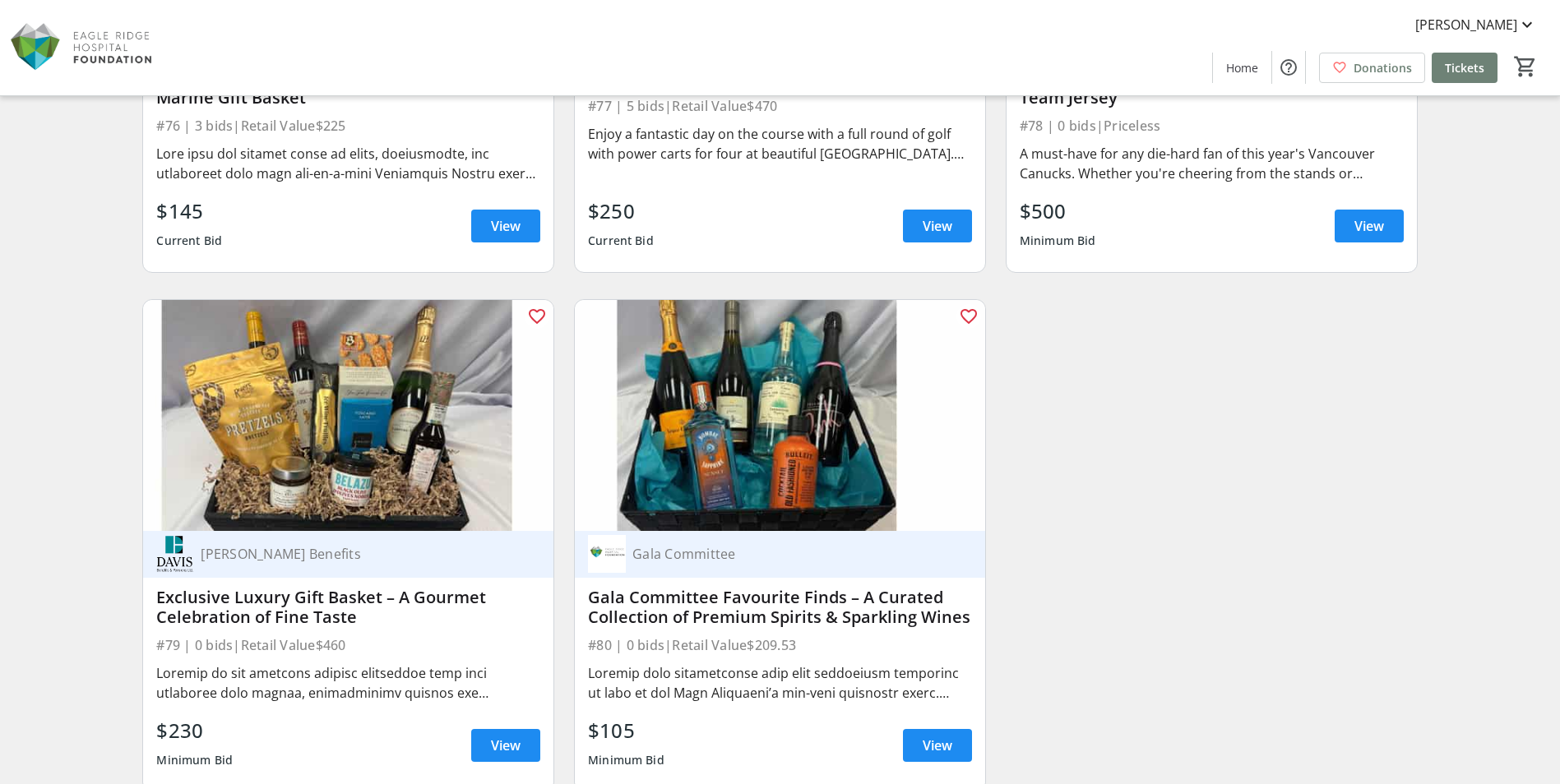
scroll to position [13397, 0]
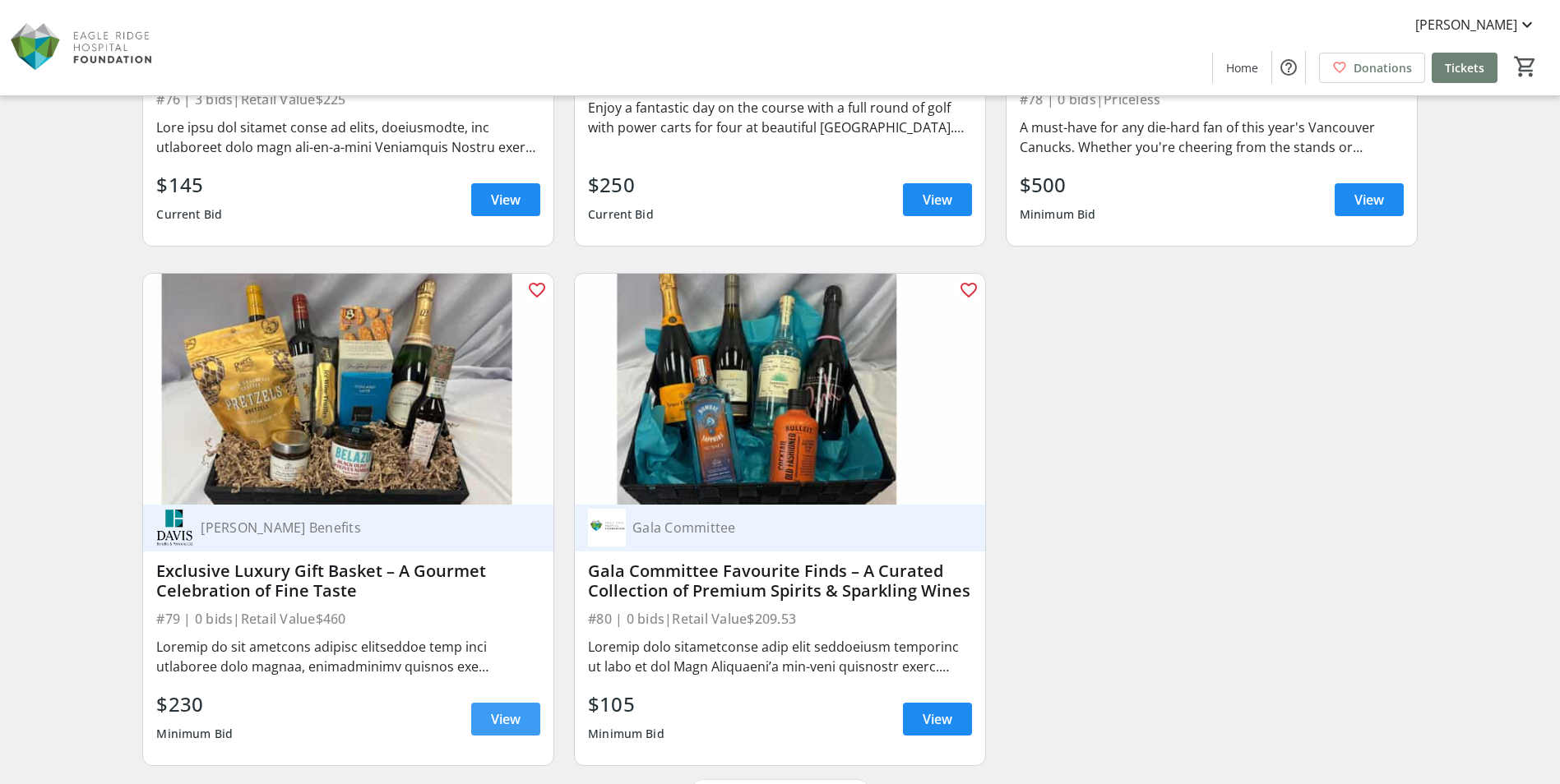
click at [503, 720] on span "View" at bounding box center [506, 719] width 30 height 20
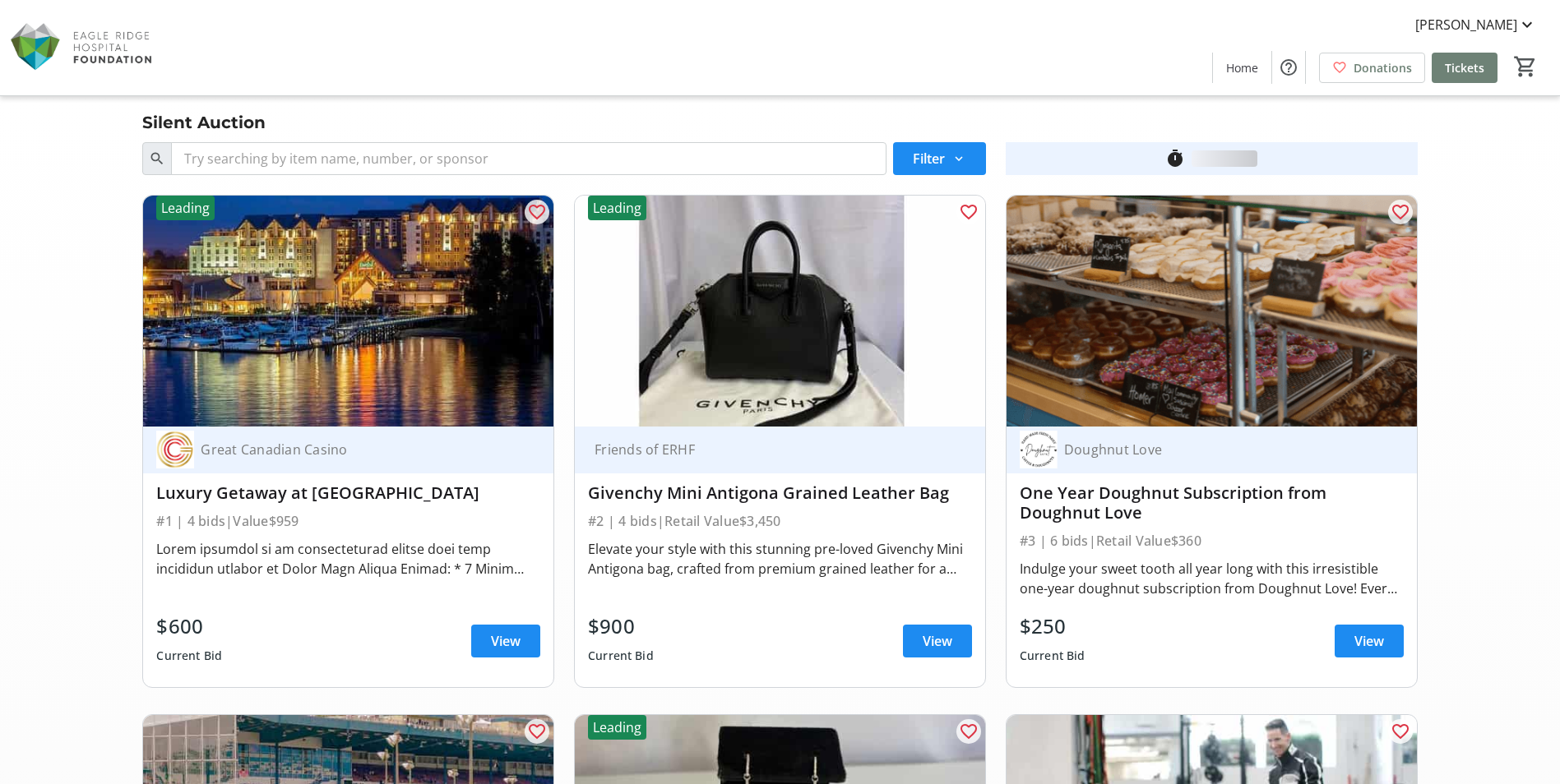
scroll to position [13397, 0]
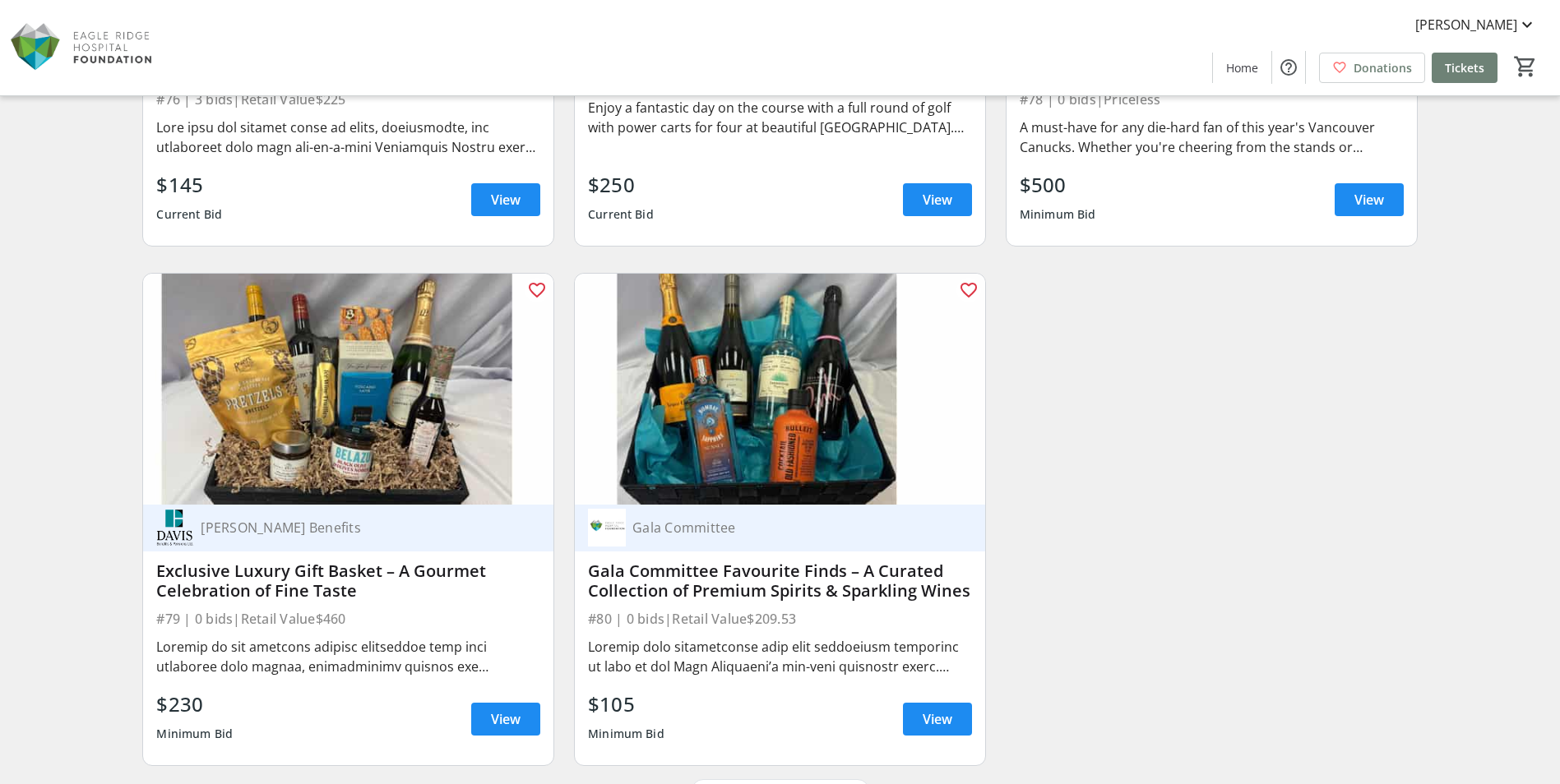
click at [757, 450] on img at bounding box center [780, 389] width 410 height 231
click at [923, 723] on span "View" at bounding box center [937, 719] width 30 height 20
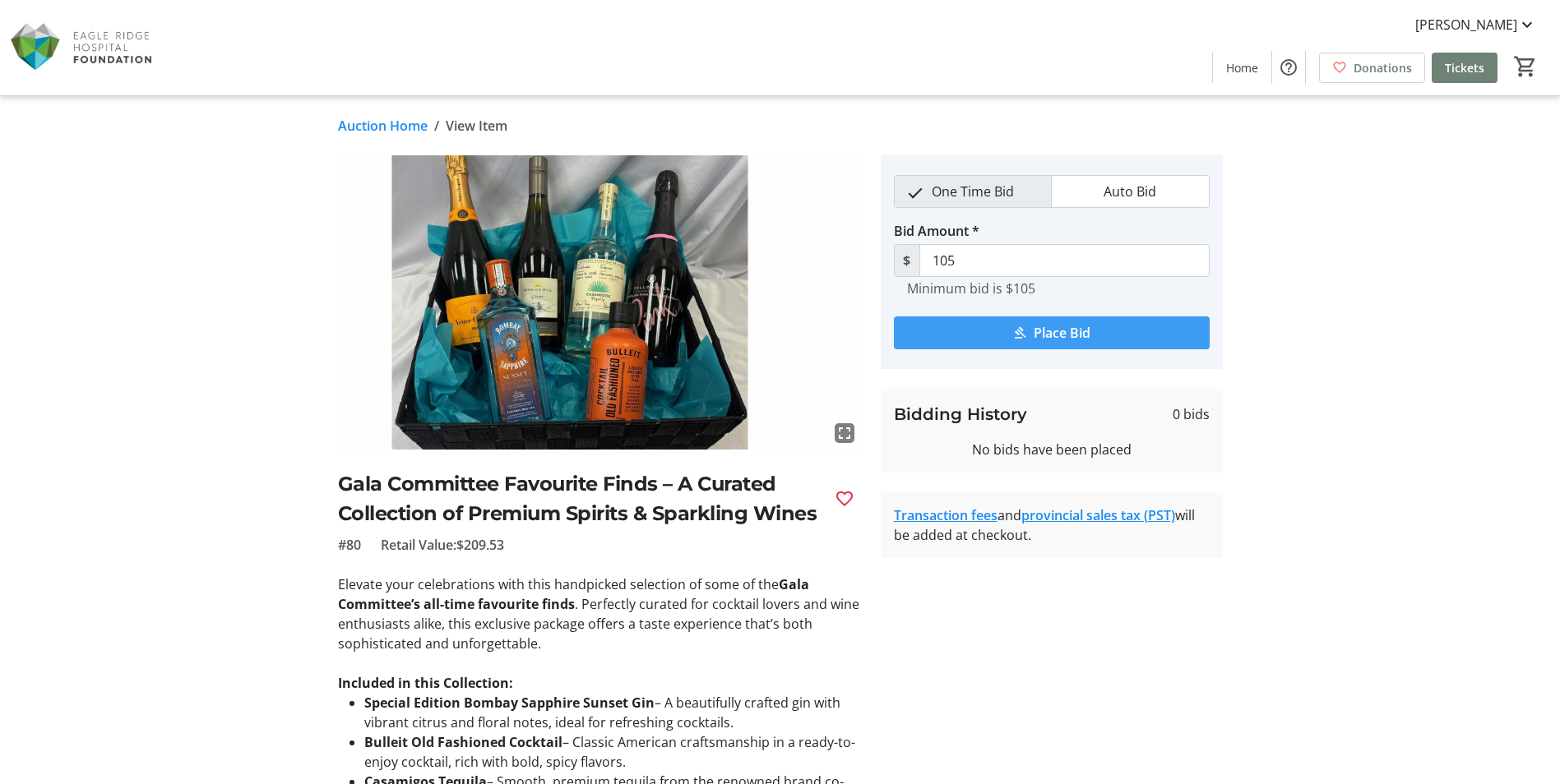
click at [1061, 338] on span "Place Bid" at bounding box center [1061, 333] width 56 height 20
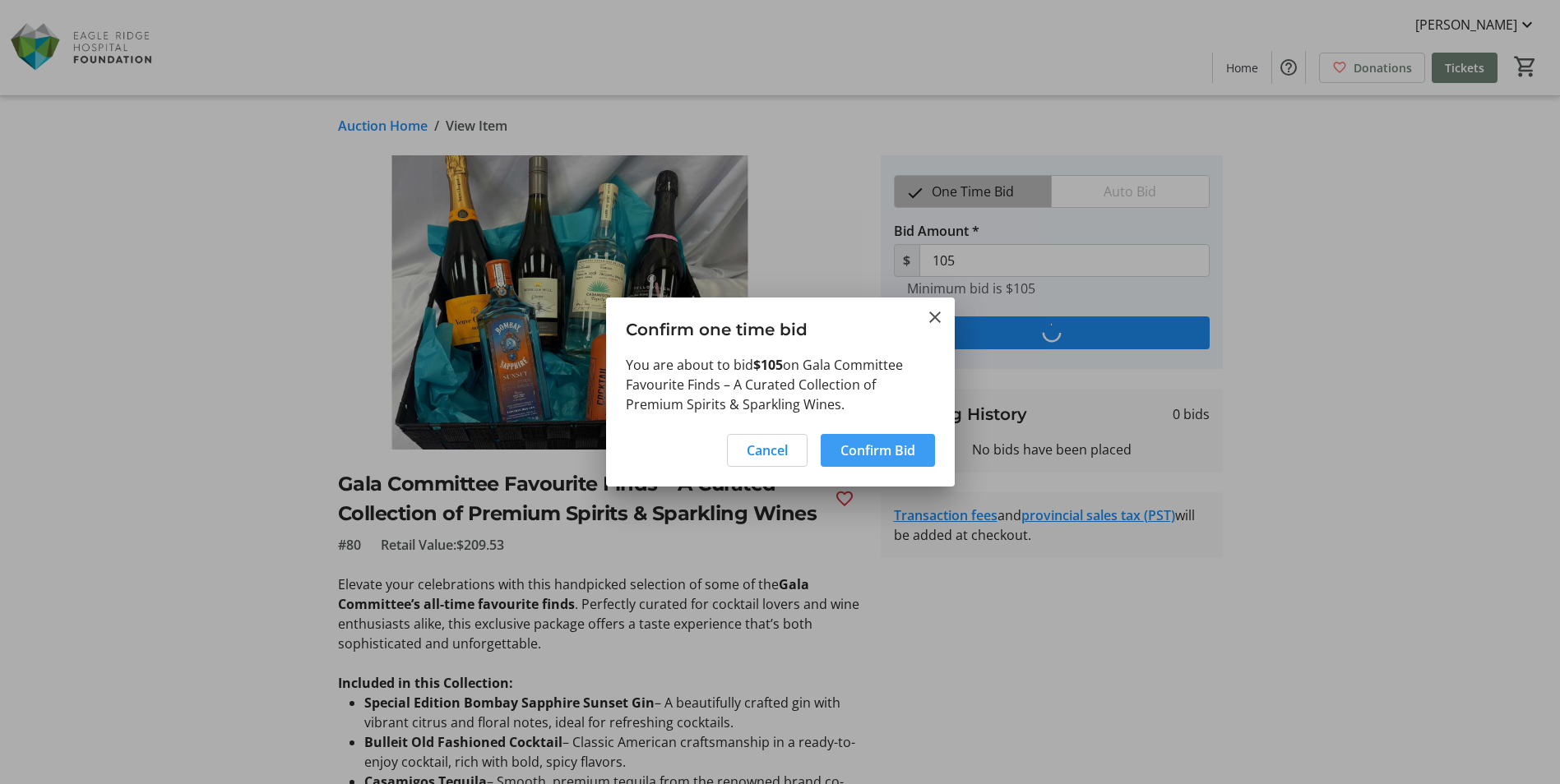
click at [897, 445] on span "Confirm Bid" at bounding box center [877, 450] width 75 height 20
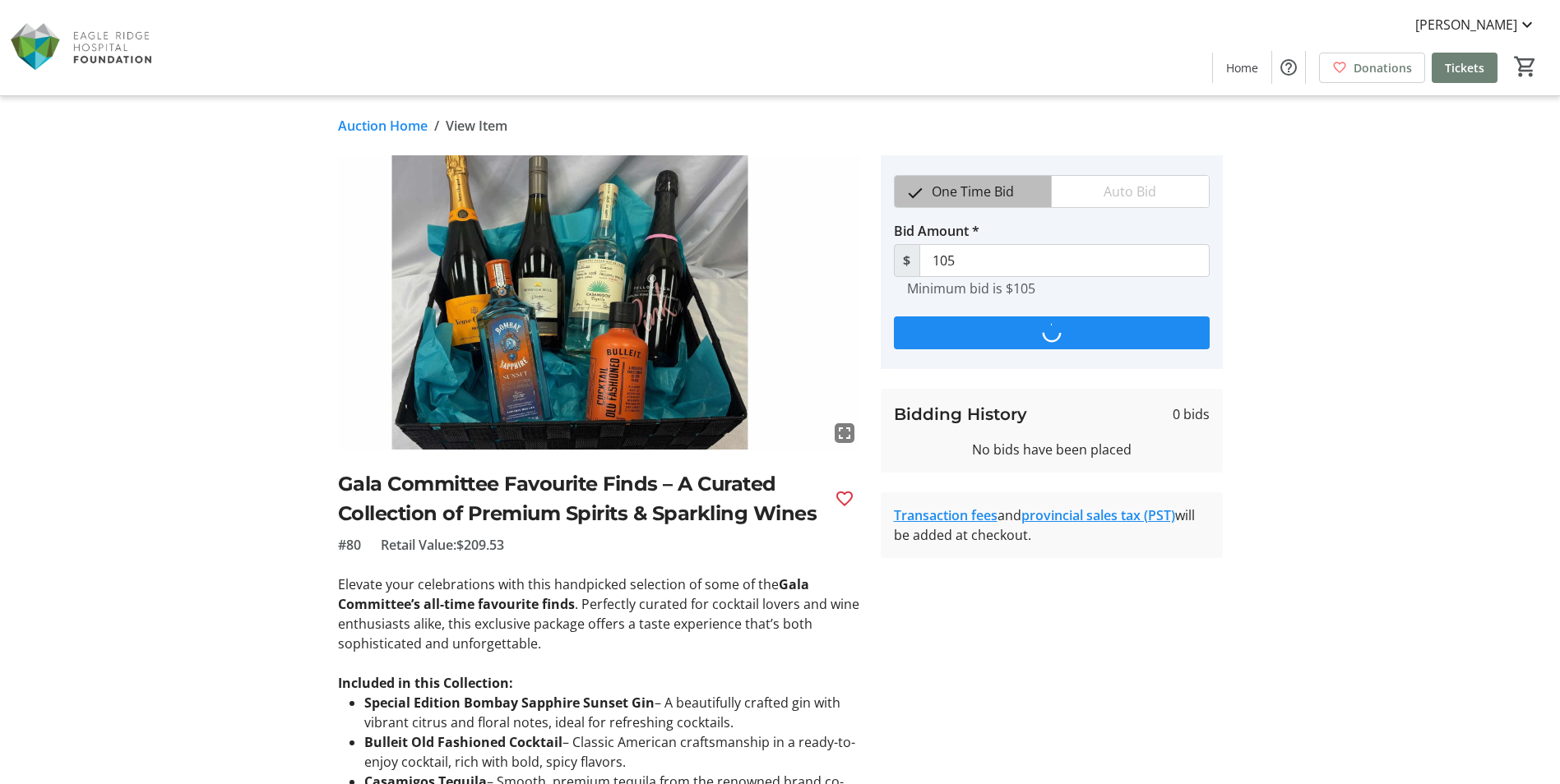
type input "115"
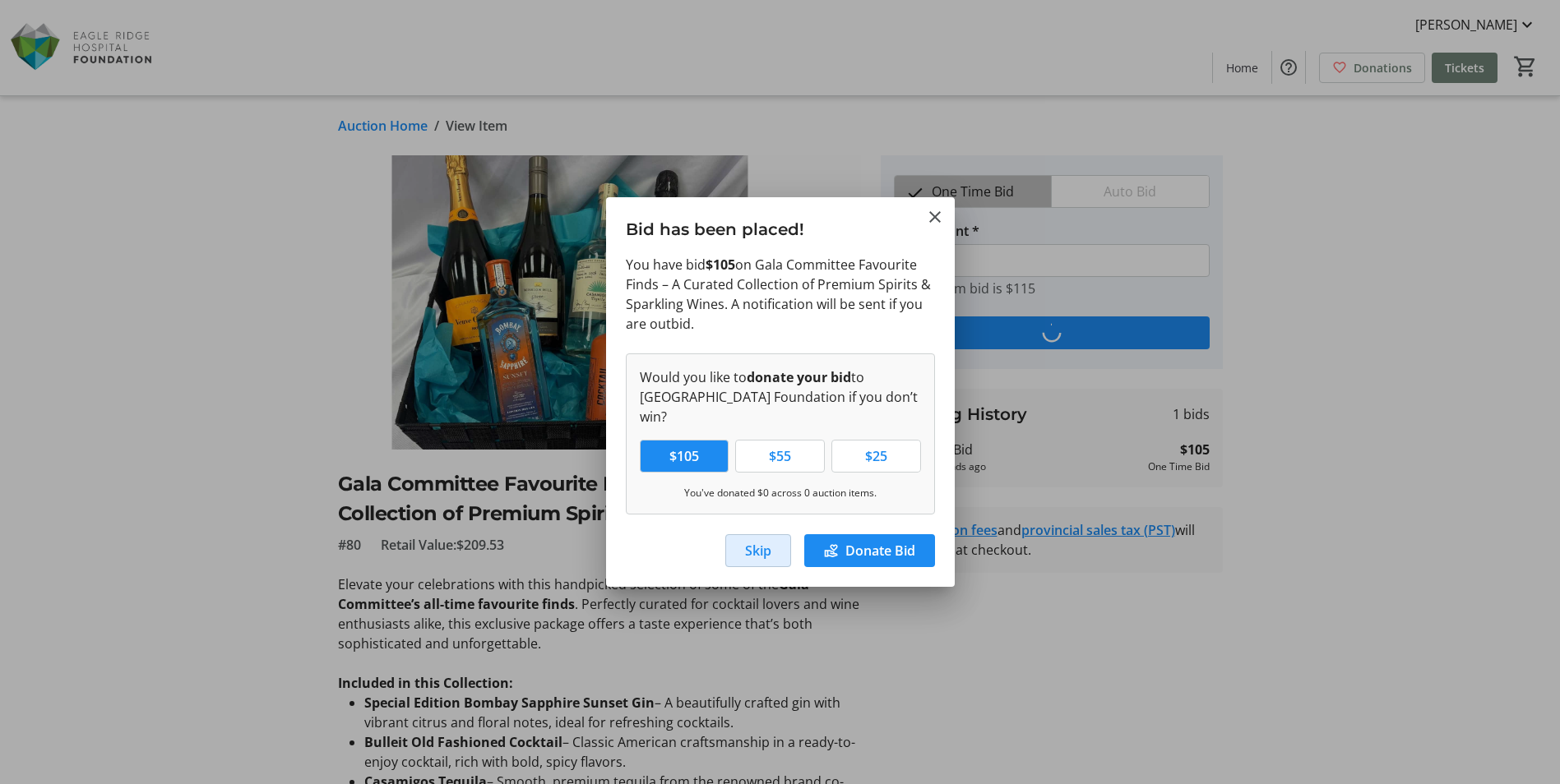
click at [770, 545] on span "button" at bounding box center [758, 550] width 64 height 39
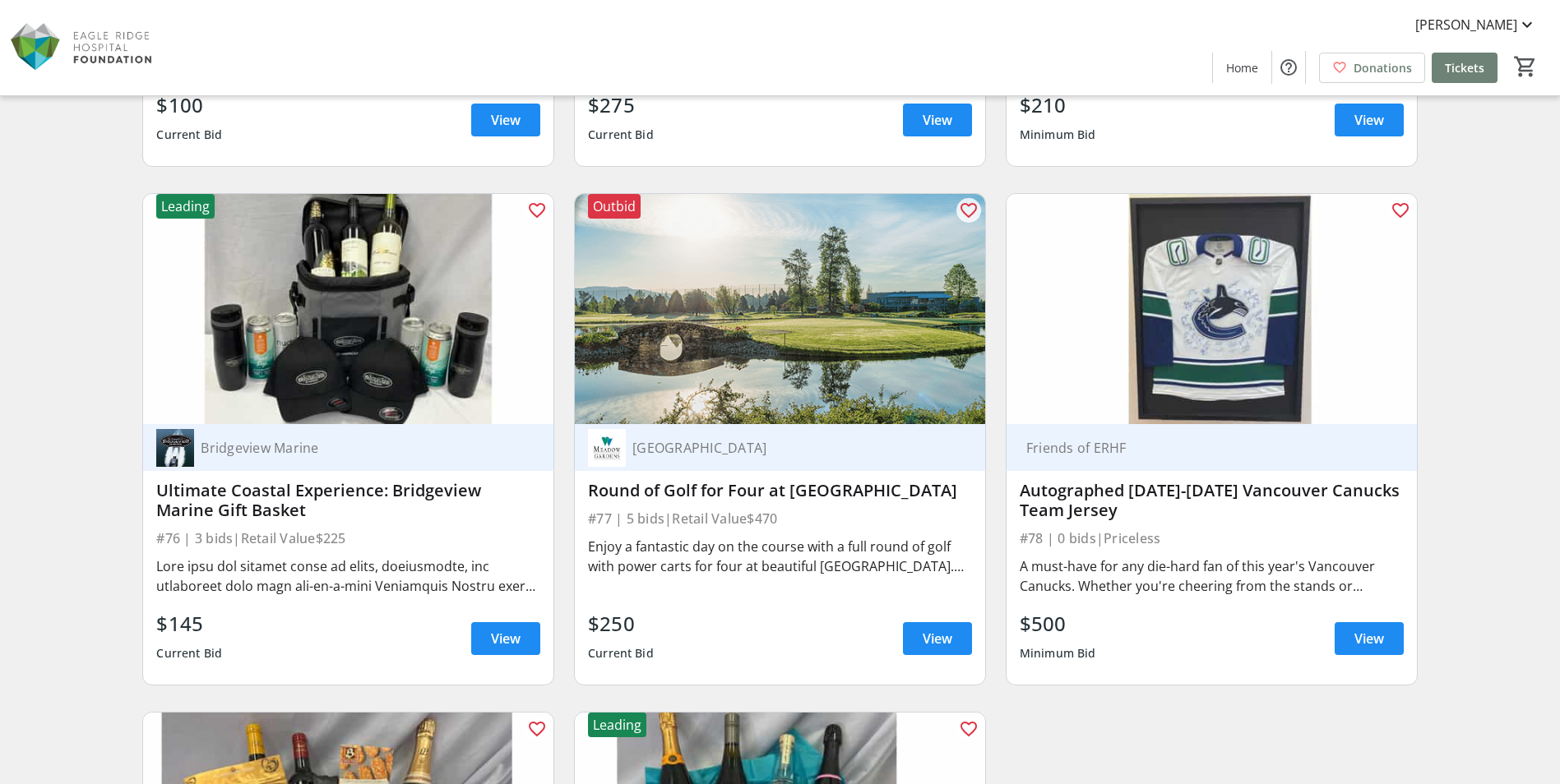
scroll to position [12935, 0]
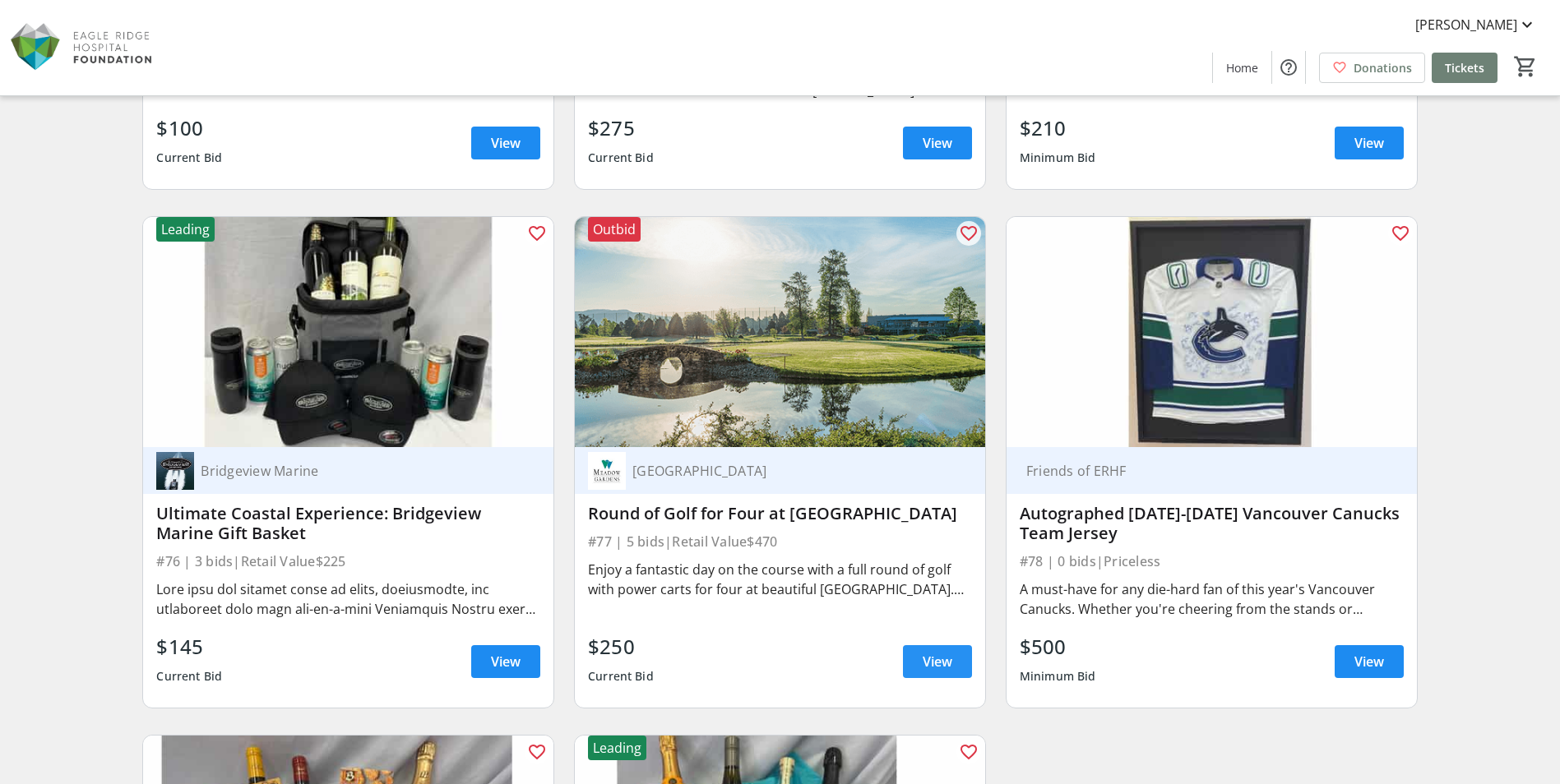
click at [950, 662] on span "View" at bounding box center [937, 662] width 30 height 20
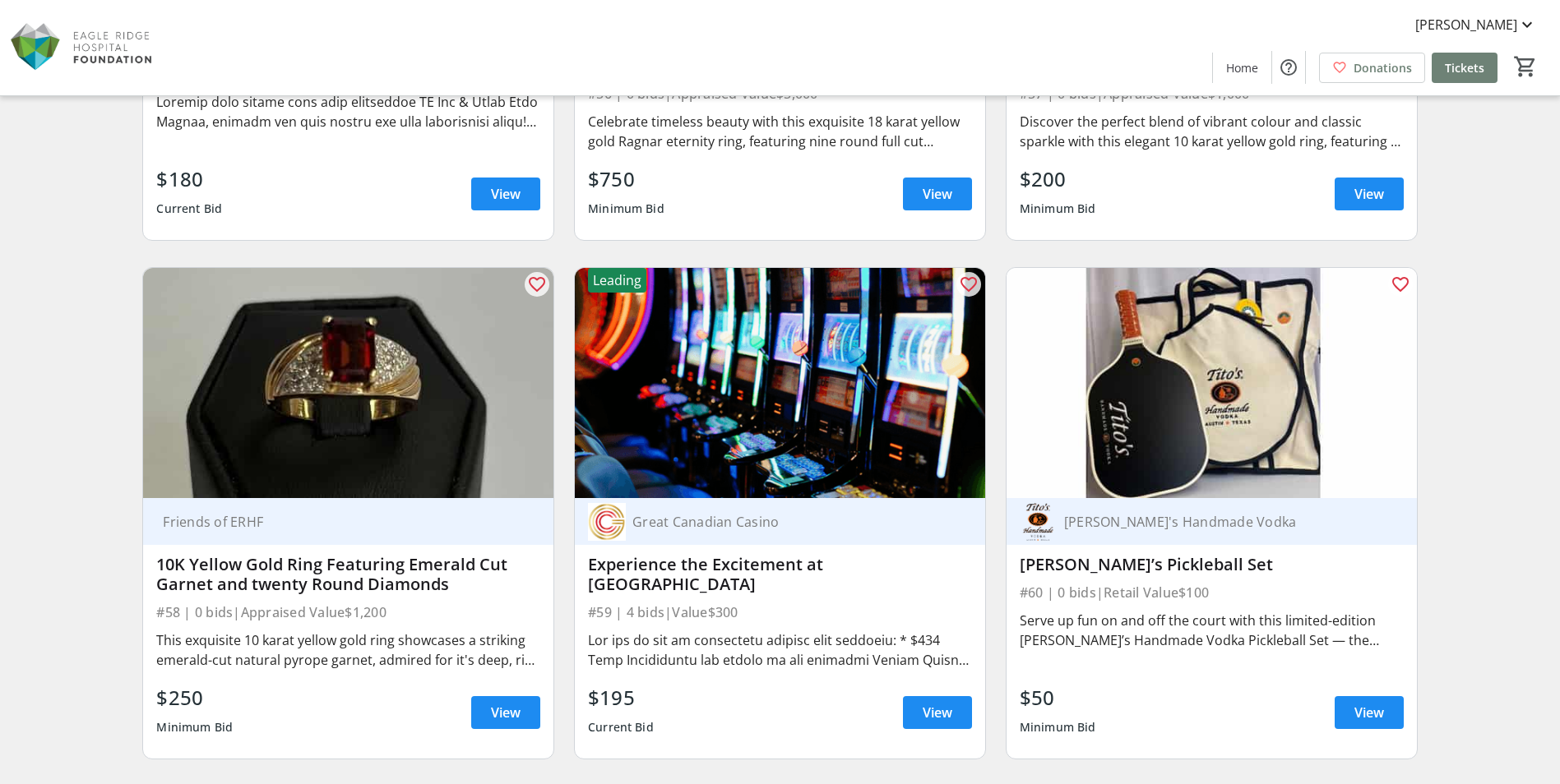
scroll to position [9565, 0]
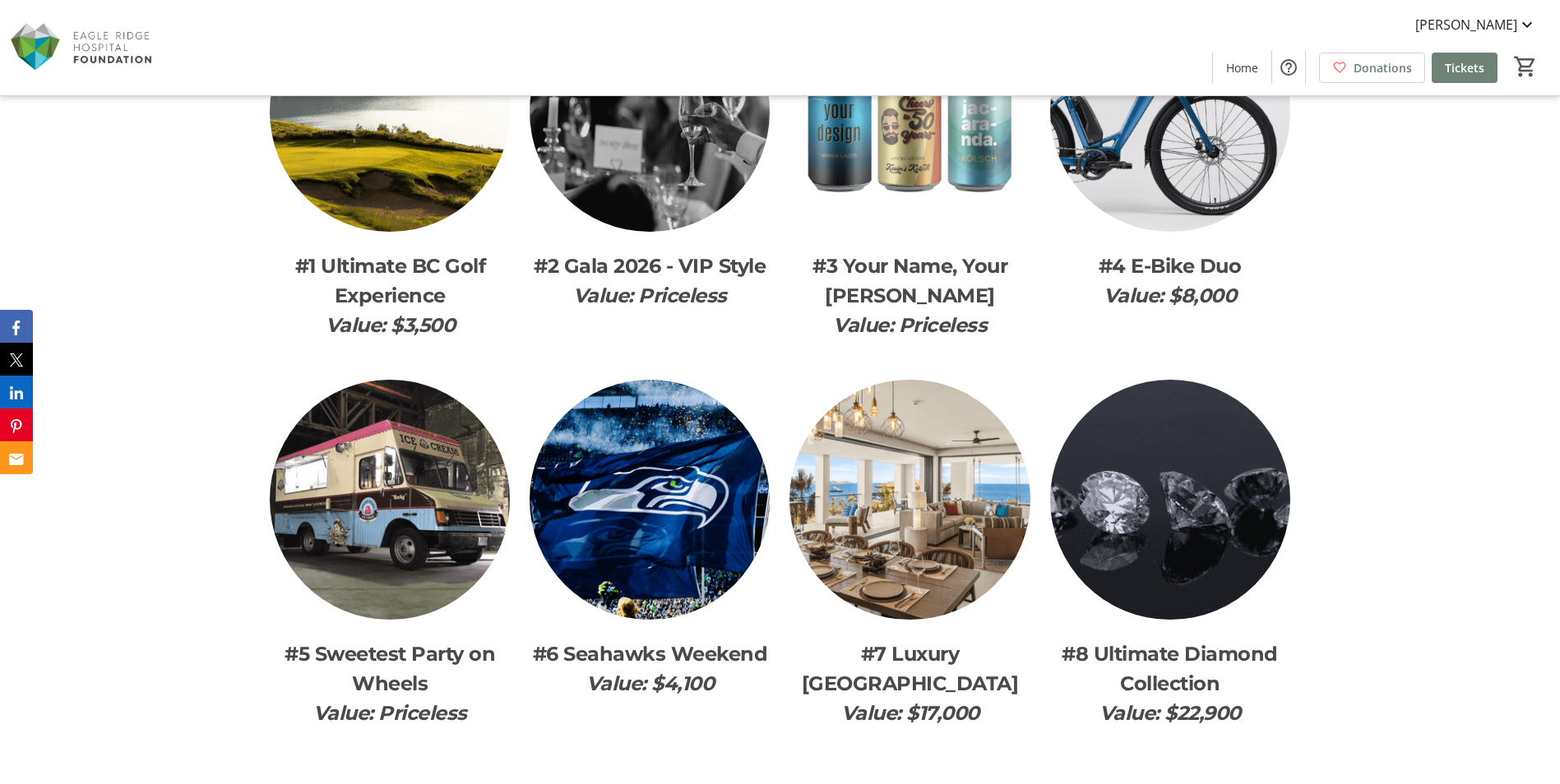
scroll to position [2302, 0]
click at [376, 505] on img at bounding box center [389, 498] width 240 height 240
click at [376, 506] on img at bounding box center [389, 498] width 240 height 240
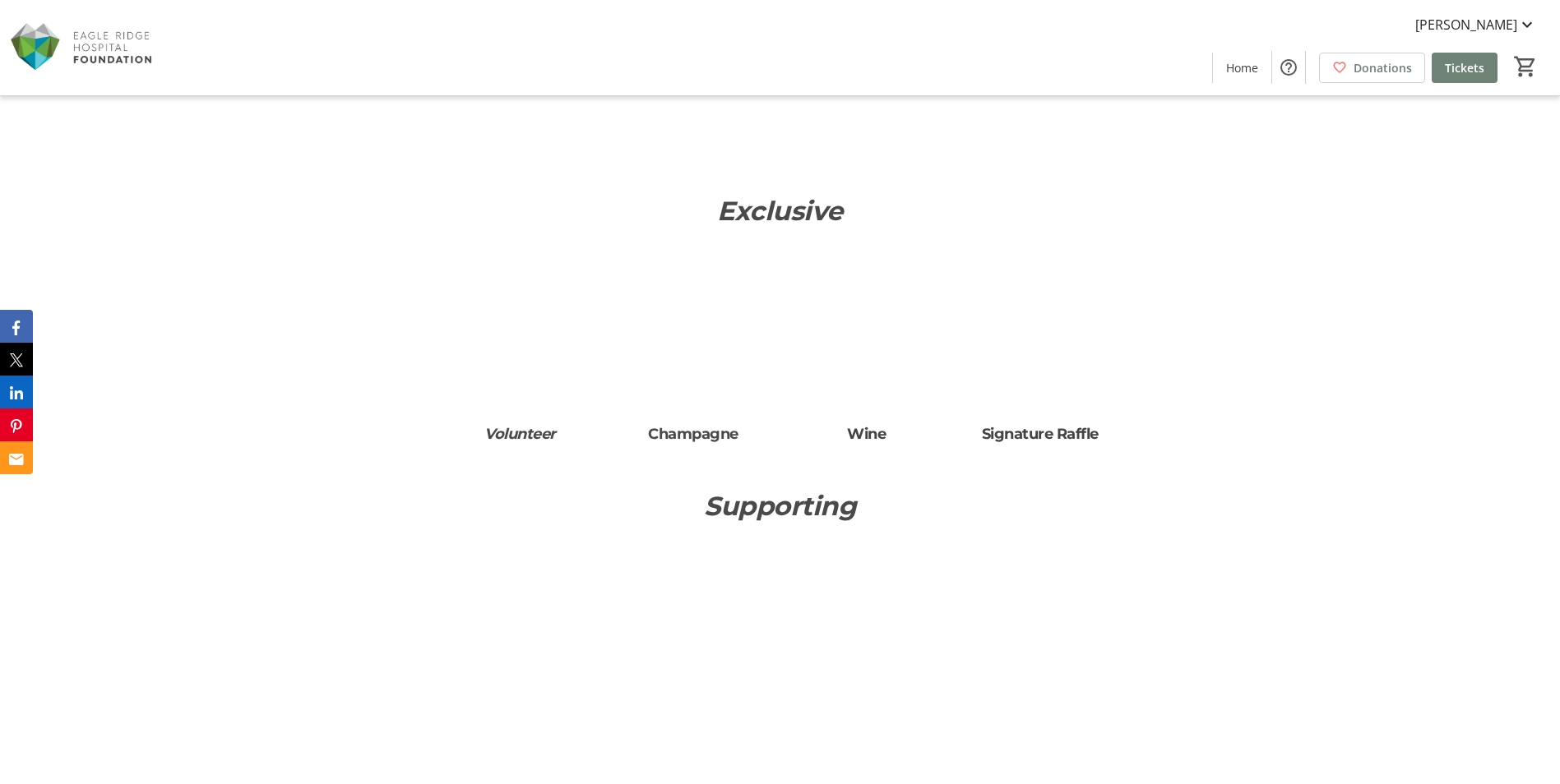
scroll to position [5767, 0]
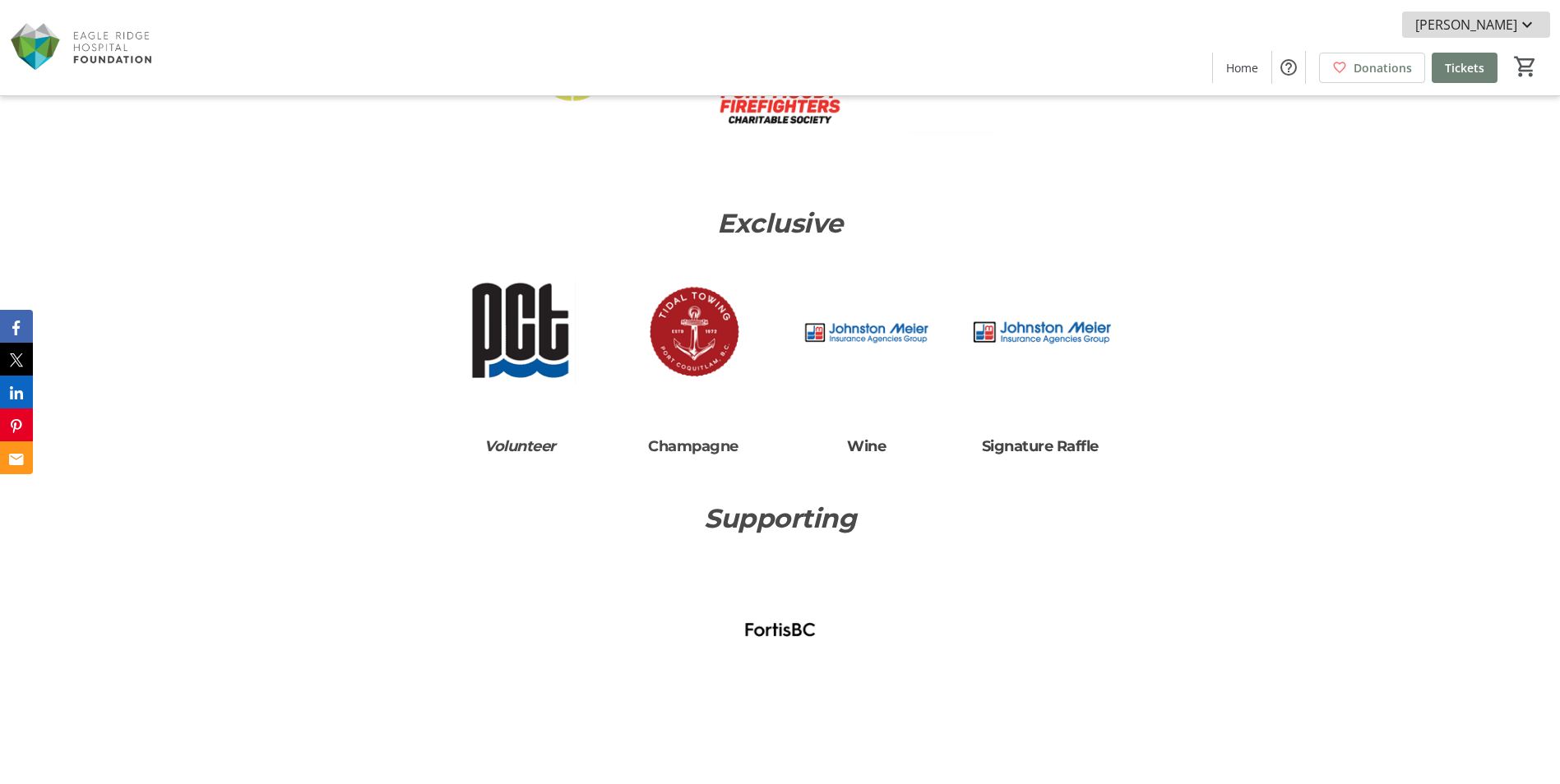
click at [1533, 25] on mat-icon at bounding box center [1527, 24] width 20 height 20
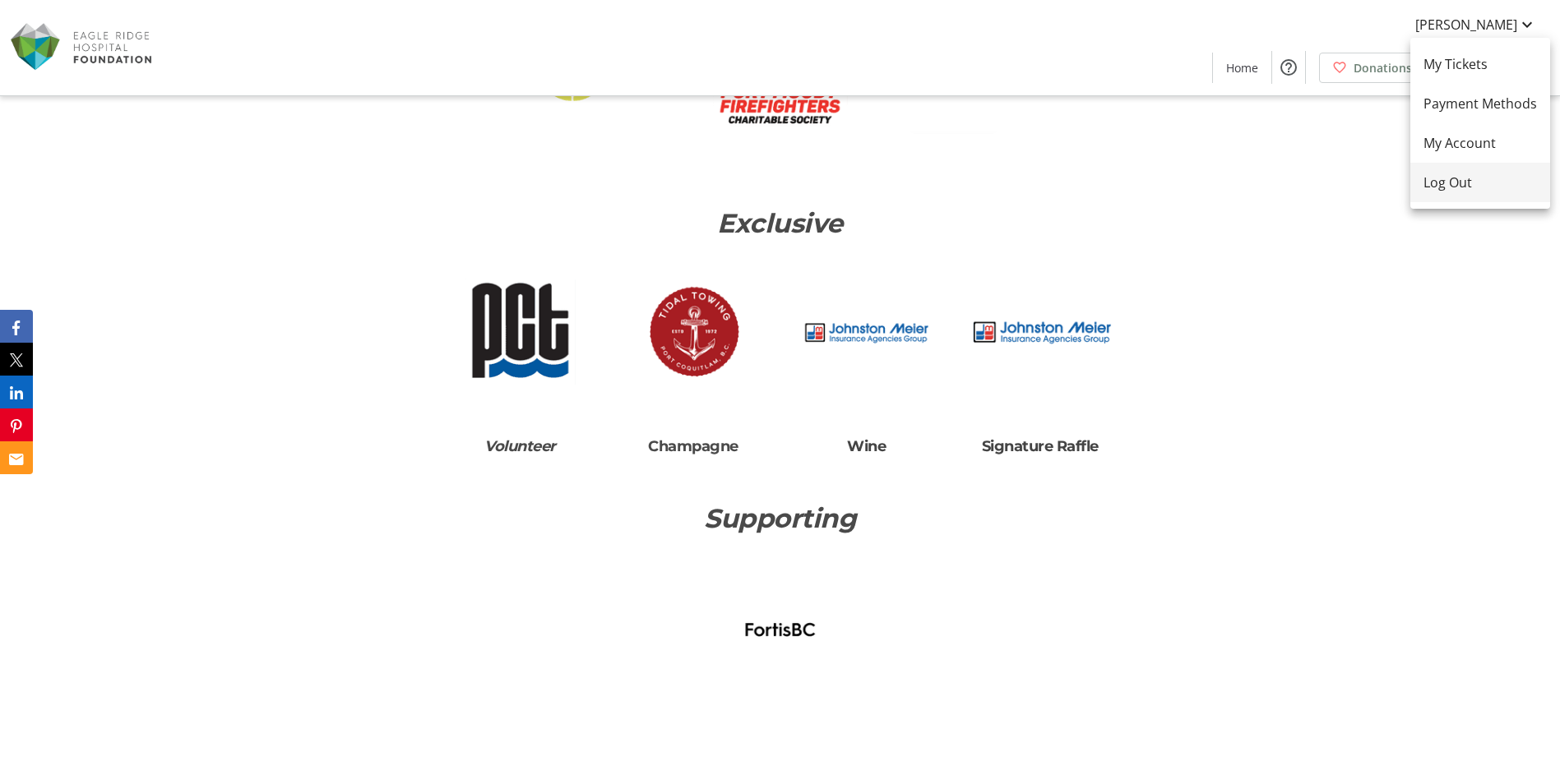
click at [1460, 177] on span "Log Out" at bounding box center [1480, 182] width 114 height 20
